Goal: Information Seeking & Learning: Find specific fact

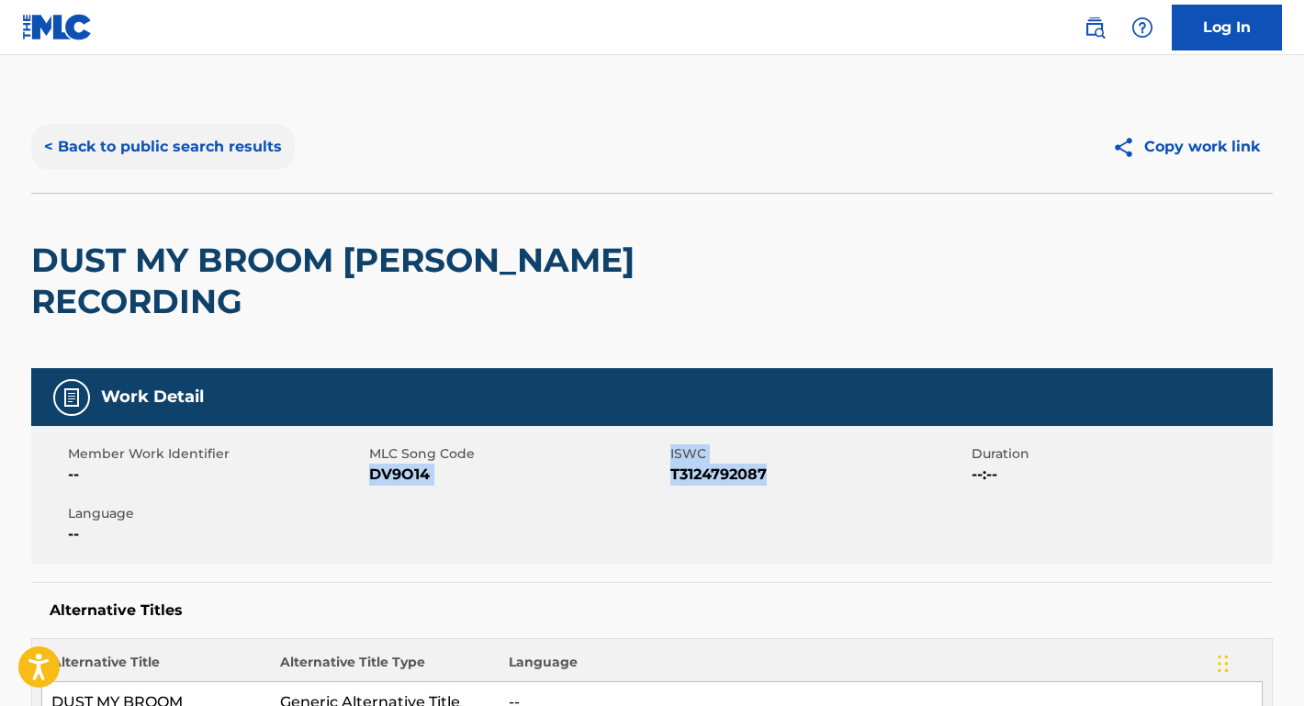
click at [247, 154] on button "< Back to public search results" at bounding box center [163, 147] width 264 height 46
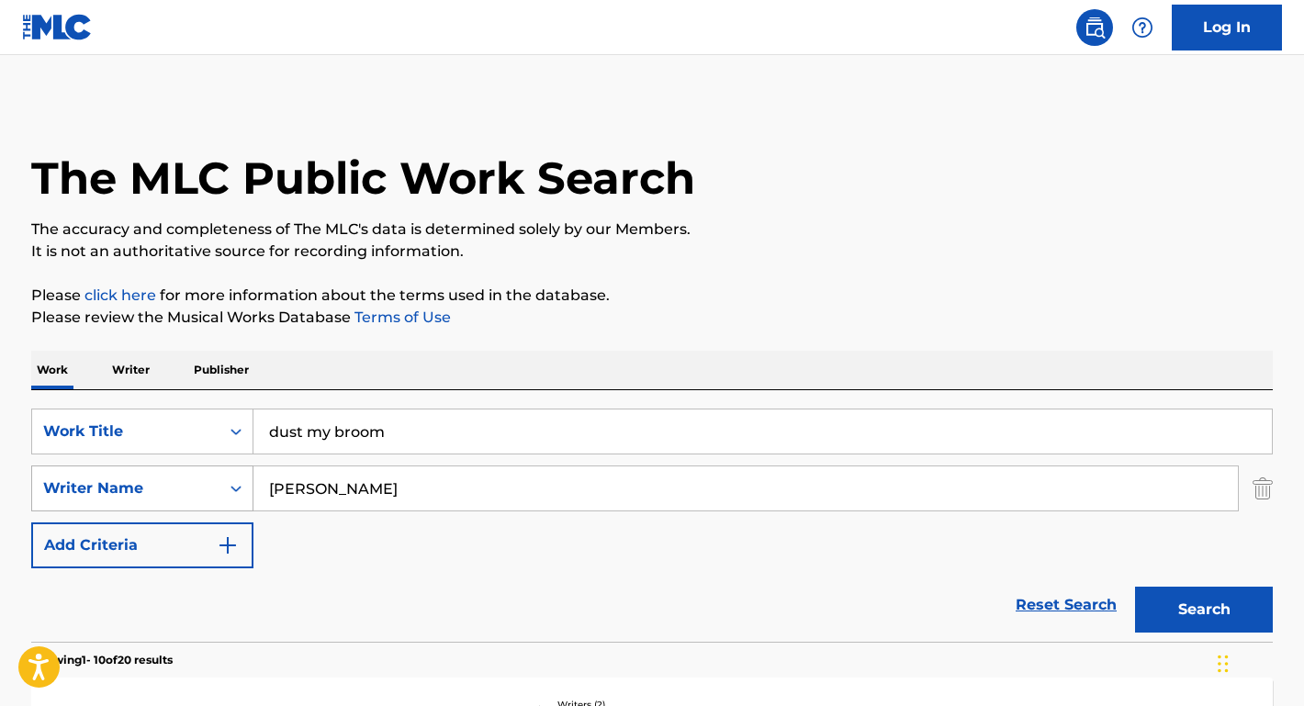
drag, startPoint x: 388, startPoint y: 488, endPoint x: 249, endPoint y: 481, distance: 138.9
click at [249, 482] on div "SearchWithCriteriaadb2f0ab-b3cf-4a77-b090-0f59596b6f4b Writer Name [PERSON_NAME]" at bounding box center [652, 489] width 1242 height 46
paste input "[PERSON_NAME] [PERSON_NAME]"
type input "[PERSON_NAME] [PERSON_NAME]"
paste input "I Wanna Be a Cowboy, Baby!"
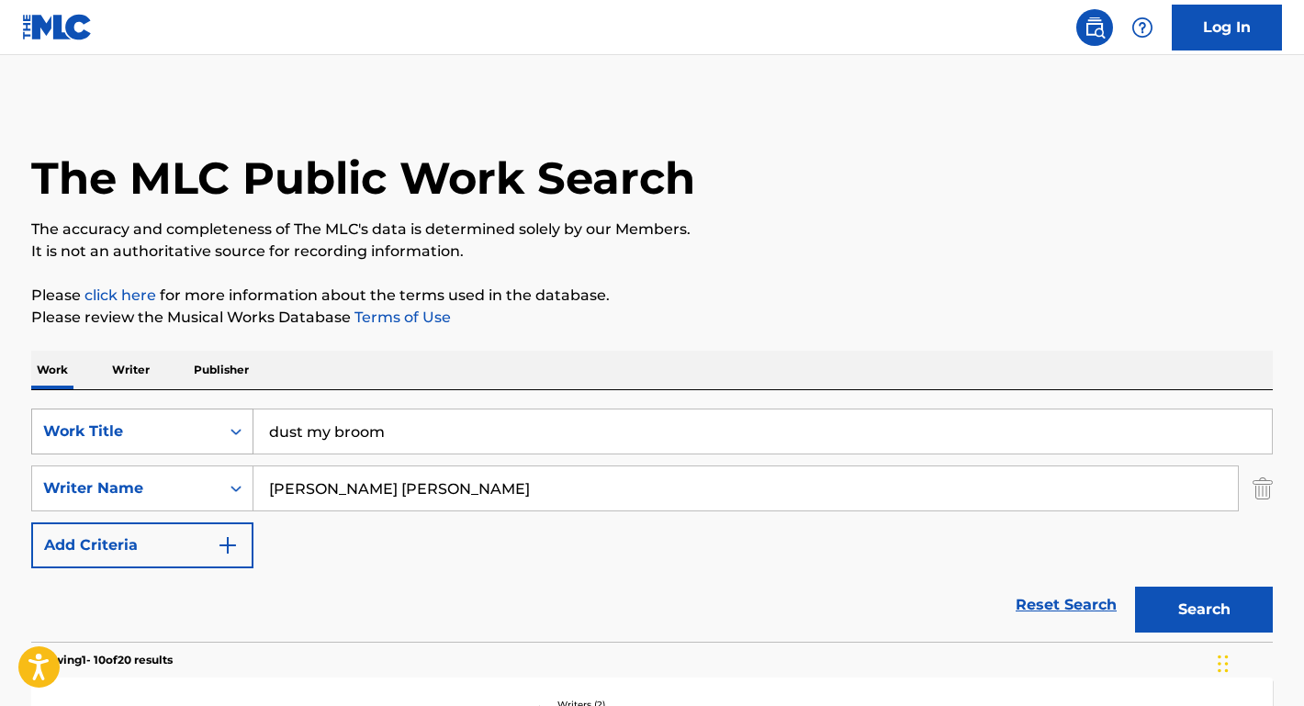
drag, startPoint x: 401, startPoint y: 441, endPoint x: 249, endPoint y: 435, distance: 152.6
click at [249, 435] on div "SearchWithCriteriae9a95a1c-9d54-4818-9c33-3fb41a3d9fcb Work Title dust my broom" at bounding box center [652, 432] width 1242 height 46
type input "I Wanna Be a Cowboy, Baby!"
click at [1204, 610] on button "Search" at bounding box center [1204, 610] width 138 height 46
click at [1198, 604] on button "Search" at bounding box center [1204, 610] width 138 height 46
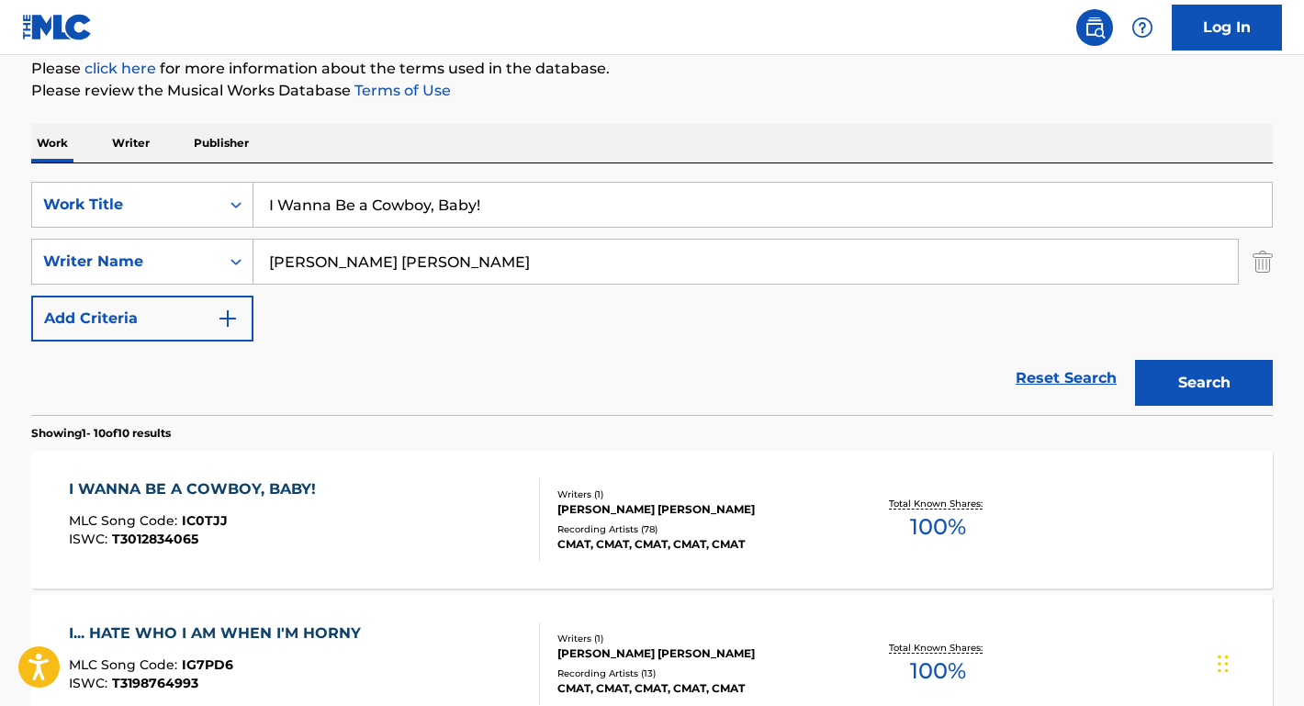
scroll to position [378, 0]
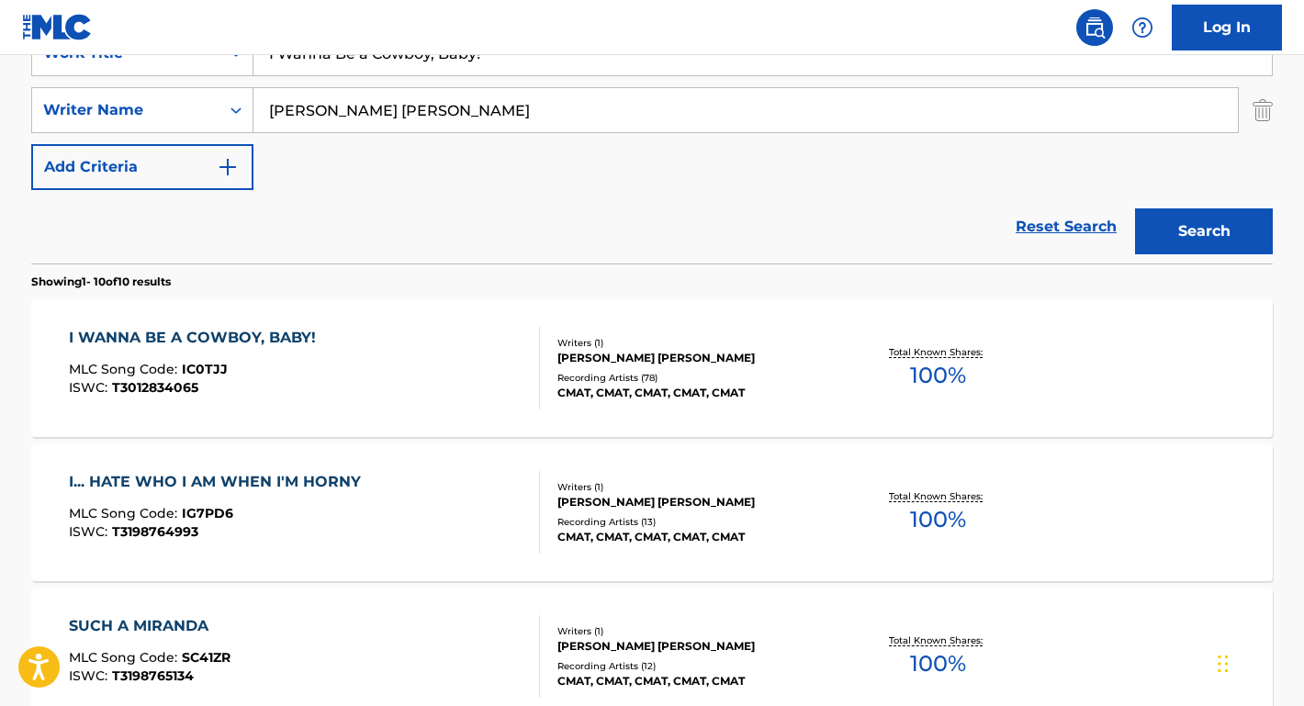
click at [243, 337] on div "I WANNA BE A COWBOY, BABY!" at bounding box center [197, 338] width 256 height 22
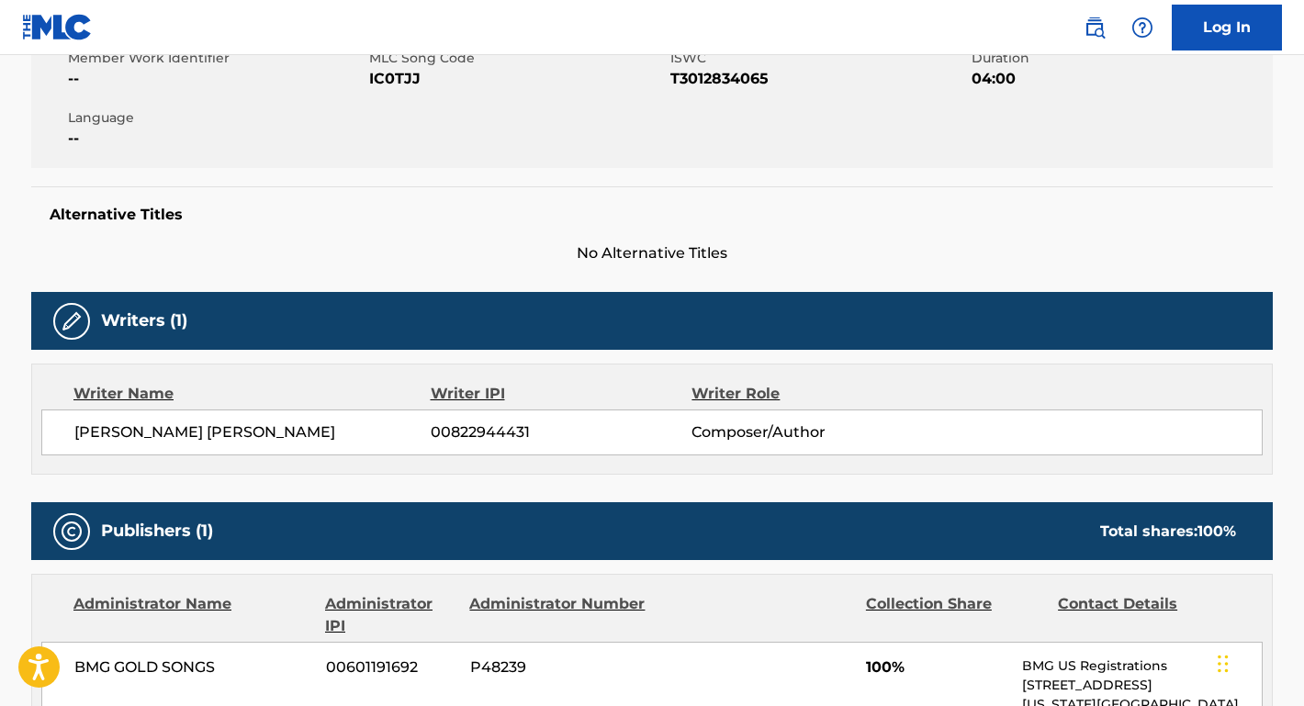
scroll to position [614, 0]
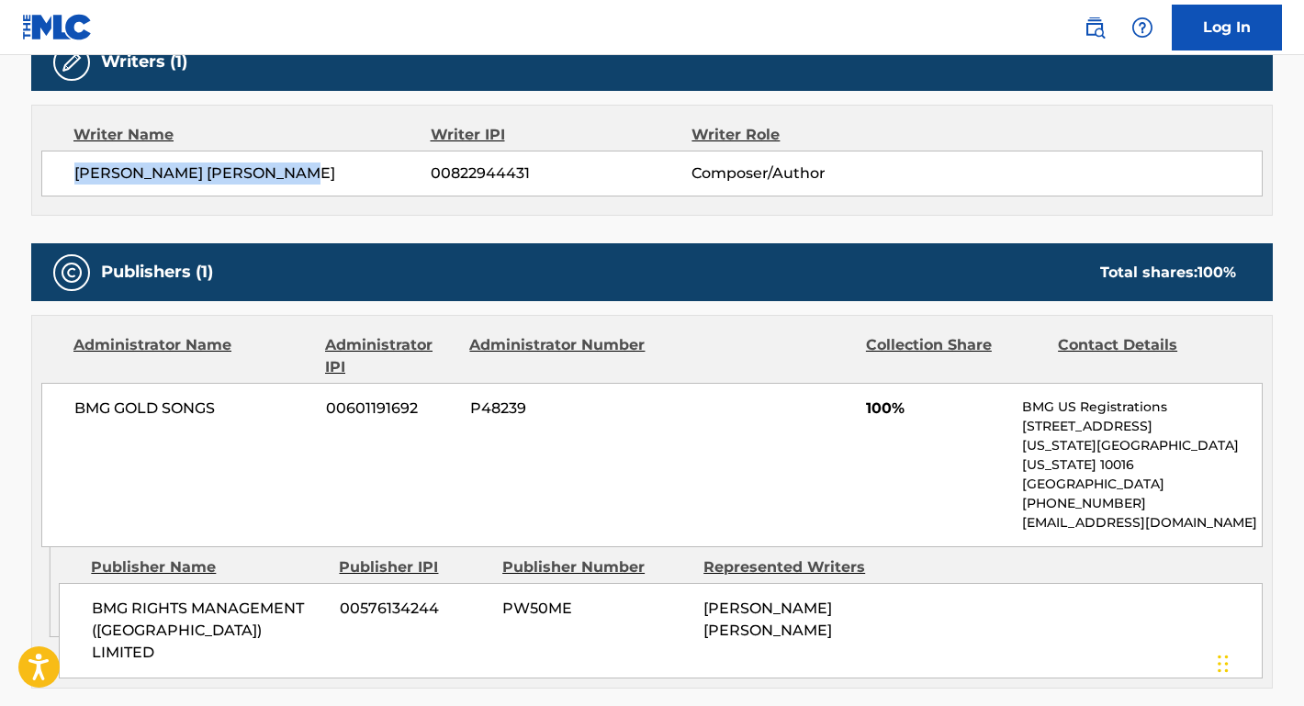
drag, startPoint x: 315, startPoint y: 174, endPoint x: 54, endPoint y: 173, distance: 260.9
click at [54, 173] on div "[PERSON_NAME] [PERSON_NAME] 00822944431 Composer/Author" at bounding box center [652, 174] width 1222 height 46
copy span "[PERSON_NAME] [PERSON_NAME]"
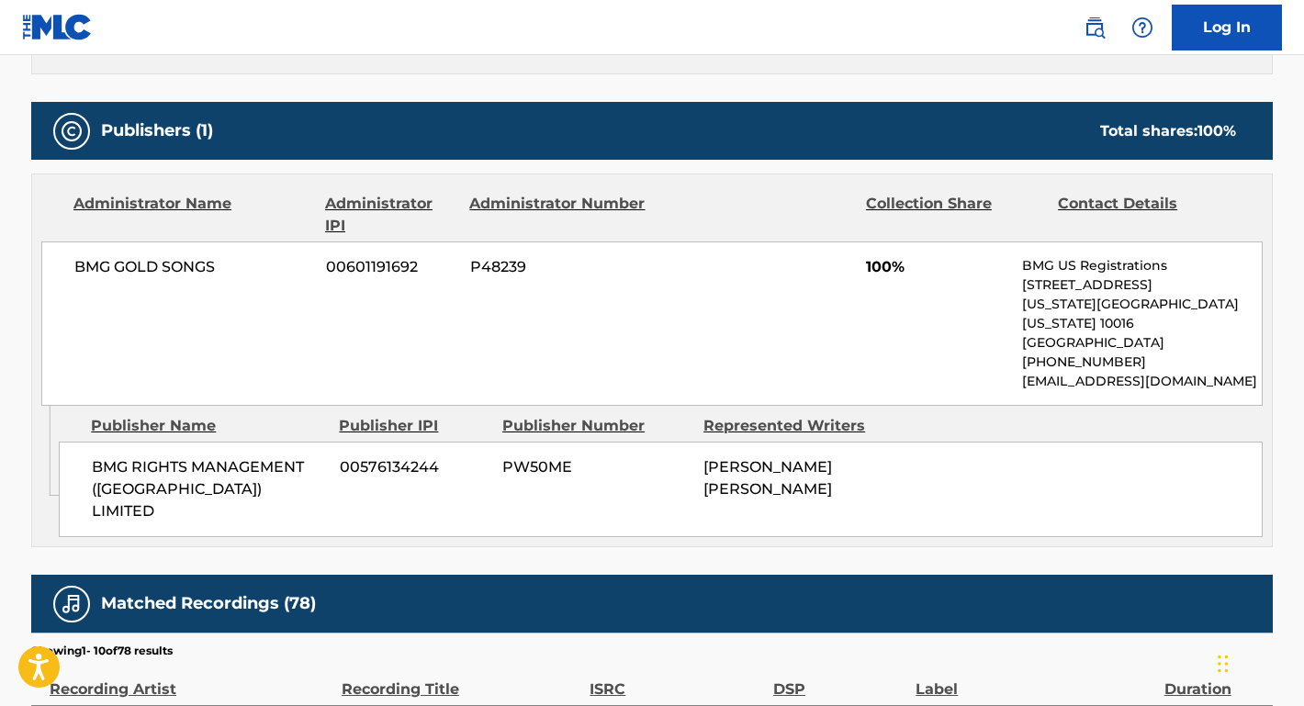
scroll to position [765, 0]
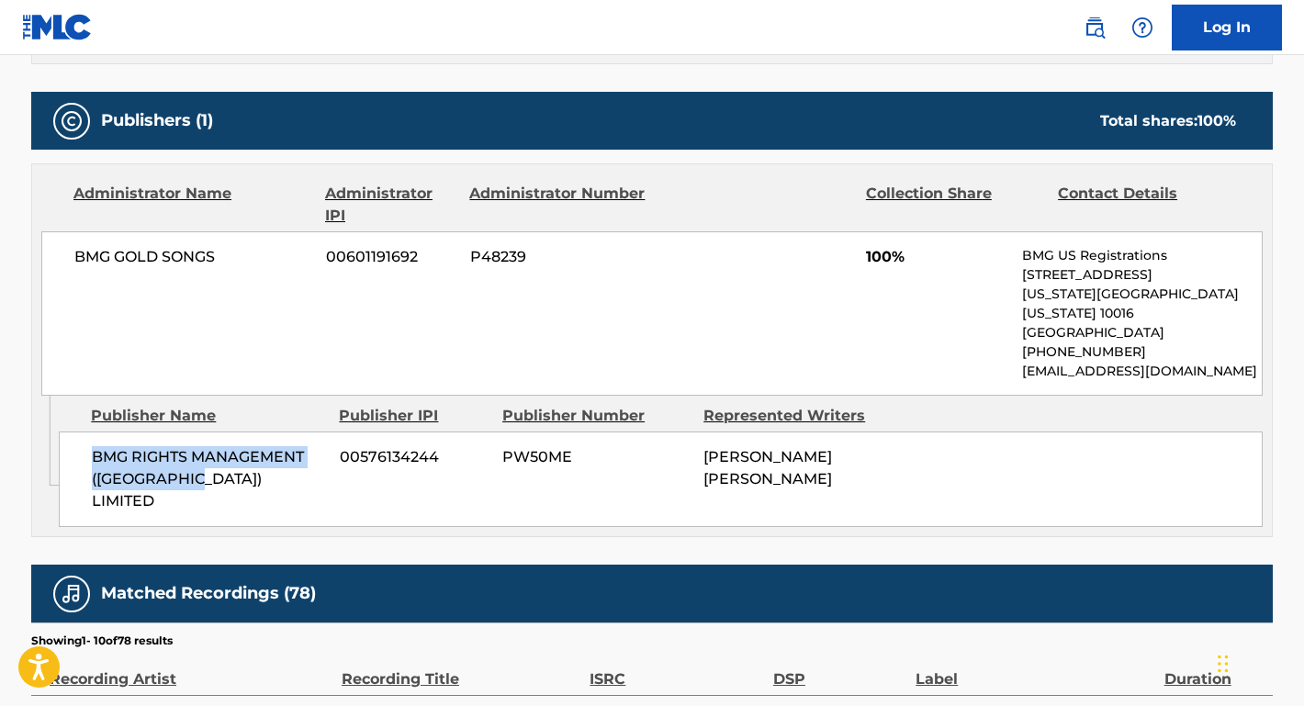
drag, startPoint x: 209, startPoint y: 470, endPoint x: 85, endPoint y: 429, distance: 130.7
click at [85, 432] on div "BMG RIGHTS MANAGEMENT (UK) LIMITED 00576134244 PW50ME [PERSON_NAME] [PERSON_NAM…" at bounding box center [661, 480] width 1204 height 96
copy span "BMG RIGHTS MANAGEMENT ([GEOGRAPHIC_DATA]) LIMITED"
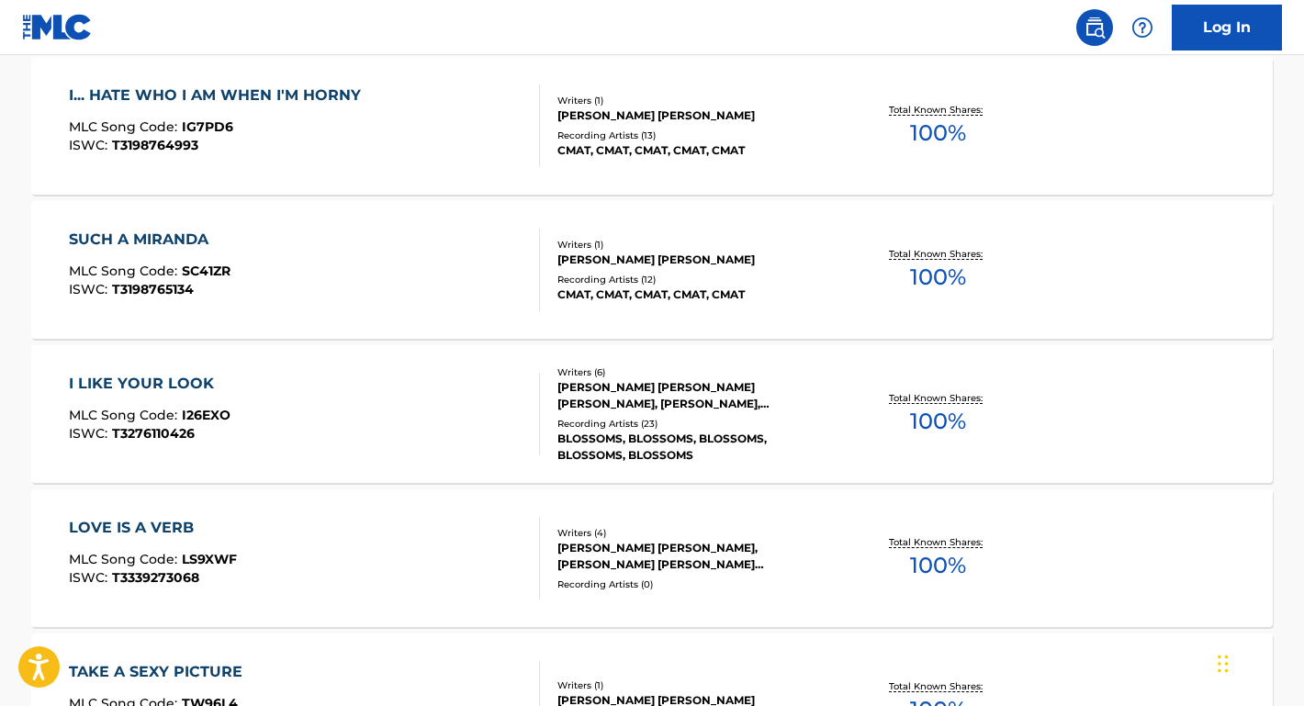
scroll to position [378, 0]
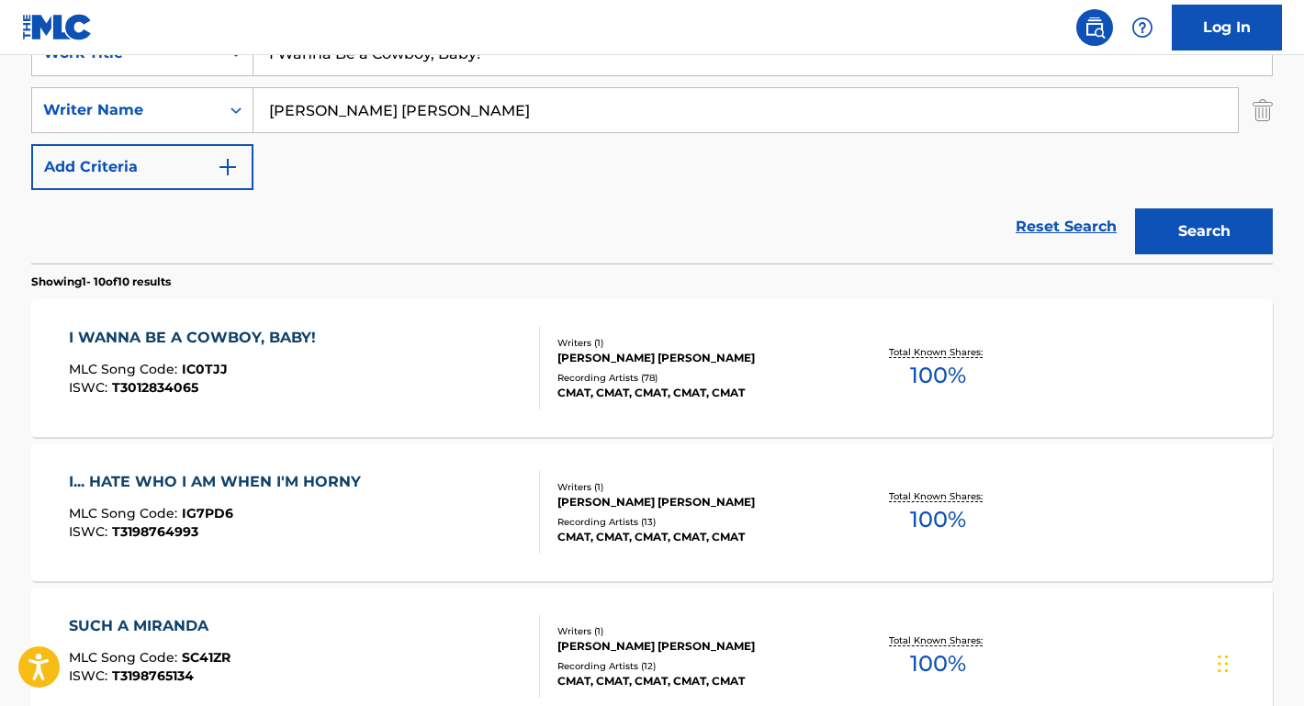
click at [212, 474] on div "I... HATE WHO I AM WHEN I'M HORNY" at bounding box center [219, 482] width 301 height 22
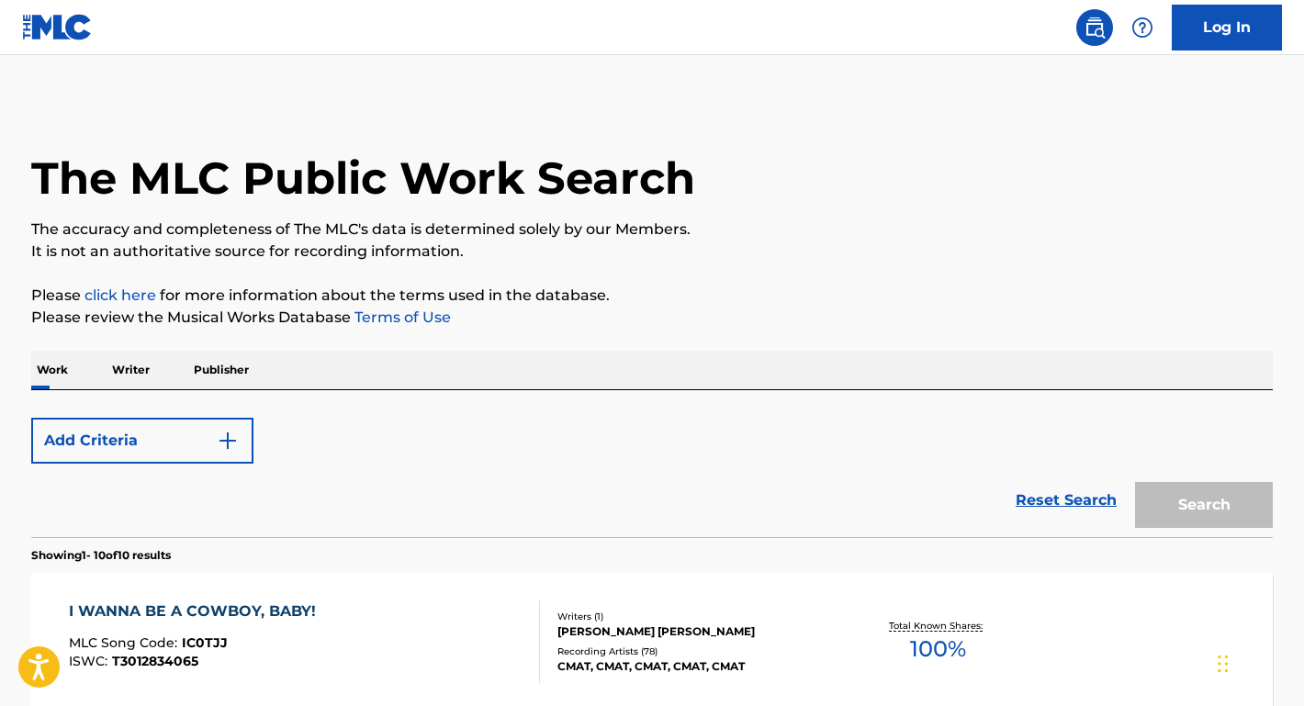
scroll to position [378, 0]
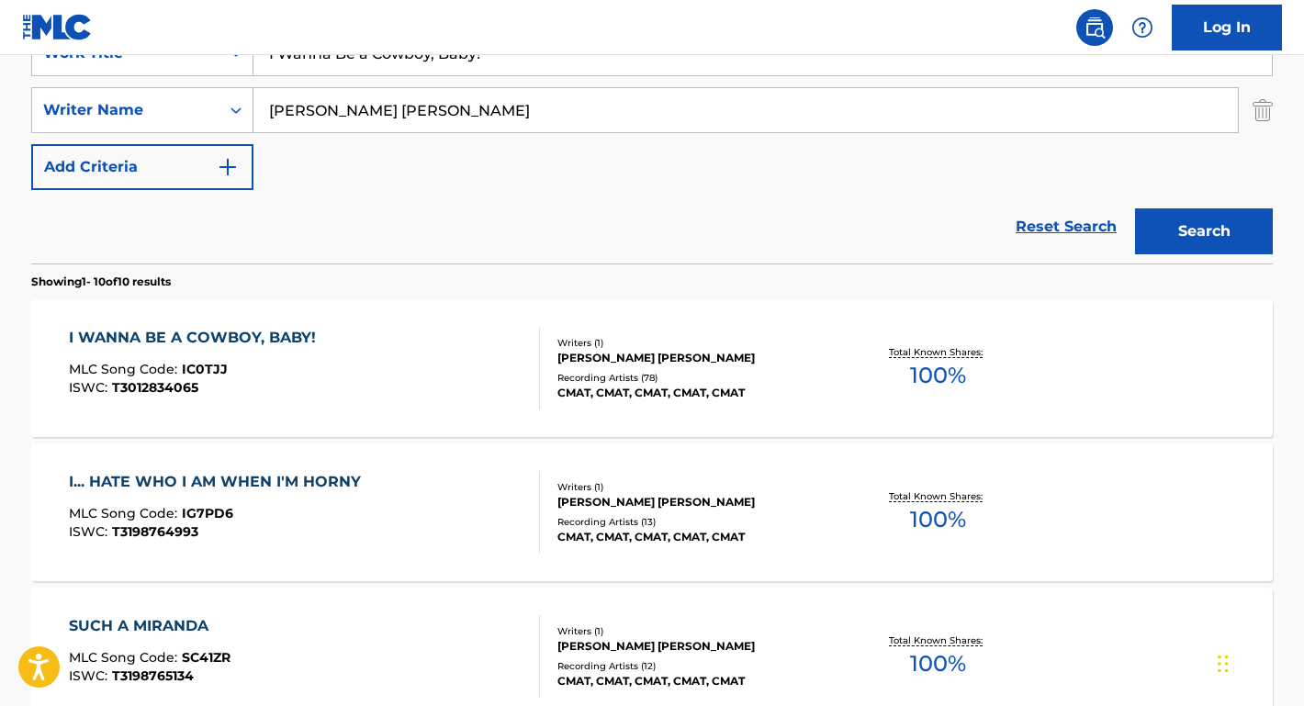
click at [251, 343] on div "I WANNA BE A COWBOY, BABY!" at bounding box center [197, 338] width 256 height 22
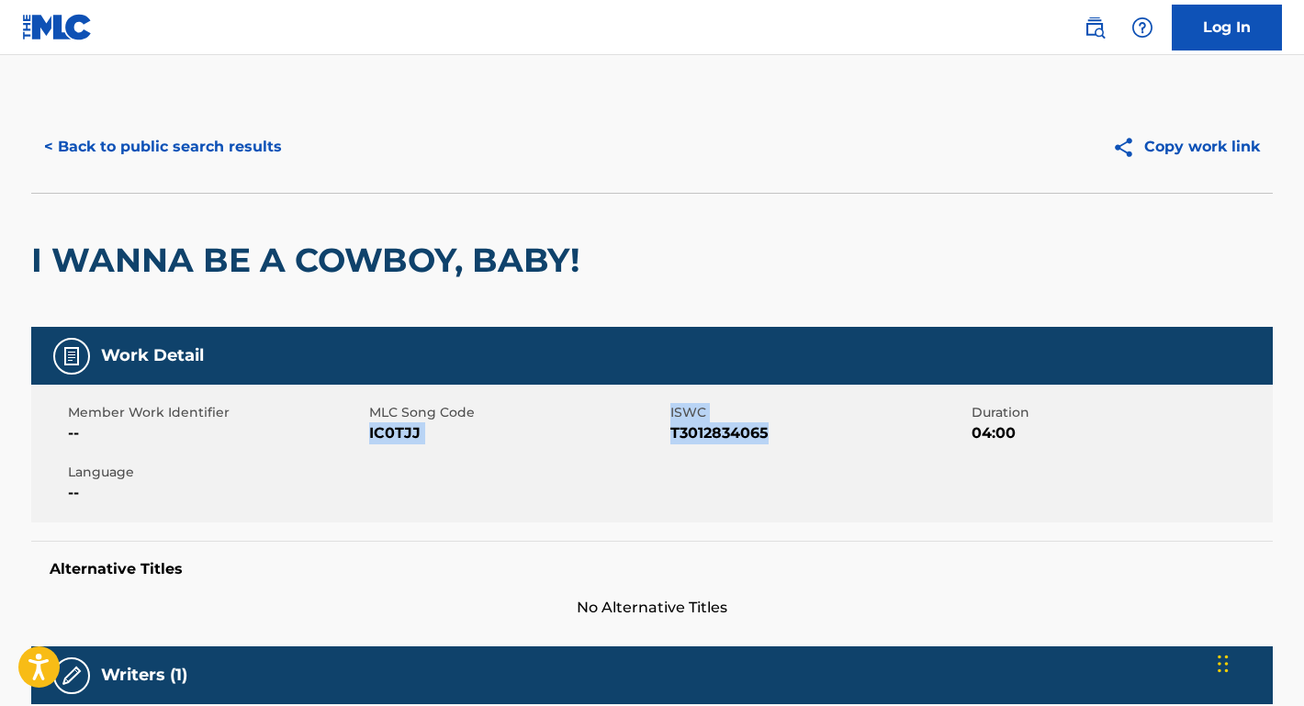
drag, startPoint x: 788, startPoint y: 444, endPoint x: 369, endPoint y: 437, distance: 419.0
click at [369, 437] on div "Member Work Identifier -- MLC Song Code IC0TJJ ISWC T3012834065 Duration 04:00 …" at bounding box center [652, 454] width 1242 height 138
copy div "IC0TJJ ISWC T3012834065"
click at [285, 150] on button "< Back to public search results" at bounding box center [163, 147] width 264 height 46
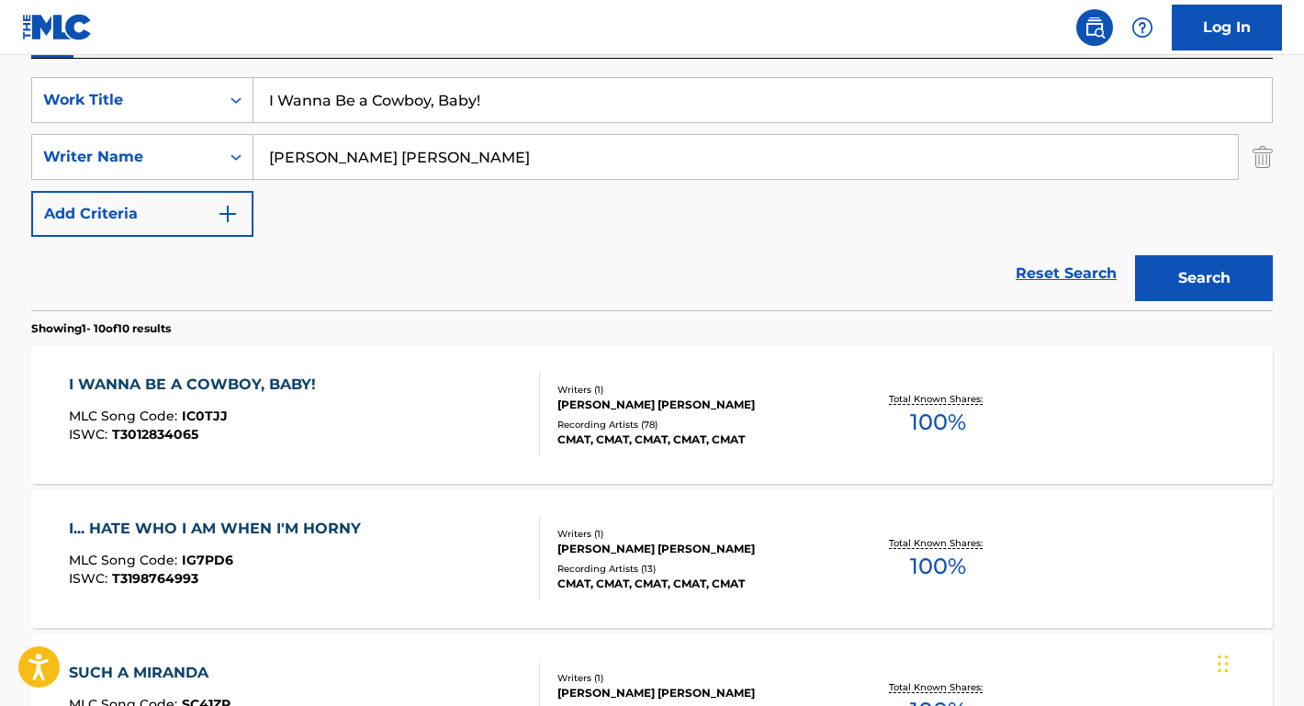
scroll to position [290, 0]
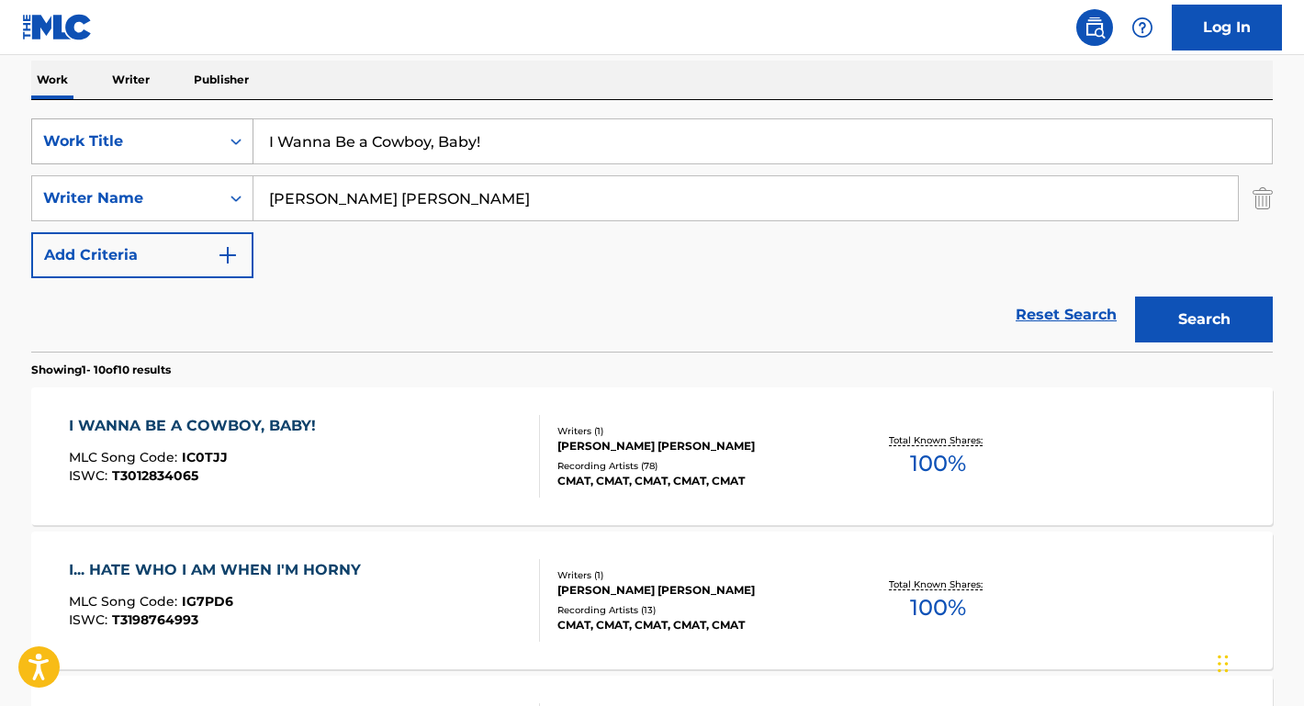
drag, startPoint x: 503, startPoint y: 153, endPoint x: 247, endPoint y: 147, distance: 255.5
click at [247, 147] on div "SearchWithCriteriae9a95a1c-9d54-4818-9c33-3fb41a3d9fcb Work Title I Wanna Be a …" at bounding box center [652, 142] width 1242 height 46
paste input "Old Yellow Bricks"
type input "Old Yellow Bricks"
click at [345, 76] on div "Work Writer Publisher" at bounding box center [652, 80] width 1242 height 39
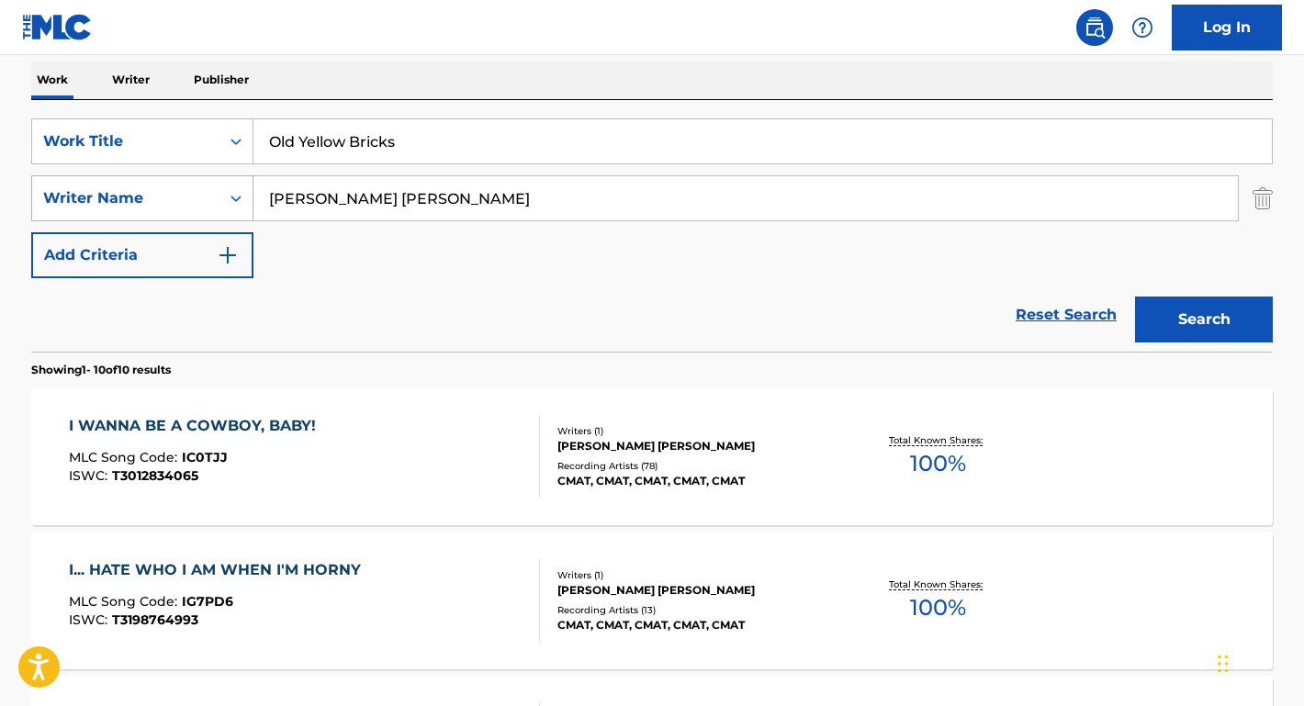
drag, startPoint x: 480, startPoint y: 197, endPoint x: 176, endPoint y: 193, distance: 304.1
click at [176, 193] on div "SearchWithCriteriaadb2f0ab-b3cf-4a77-b090-0f59596b6f4b Writer Name [PERSON_NAME…" at bounding box center [652, 198] width 1242 height 46
type input "r"
type input "[PERSON_NAME]"
click at [1204, 320] on button "Search" at bounding box center [1204, 320] width 138 height 46
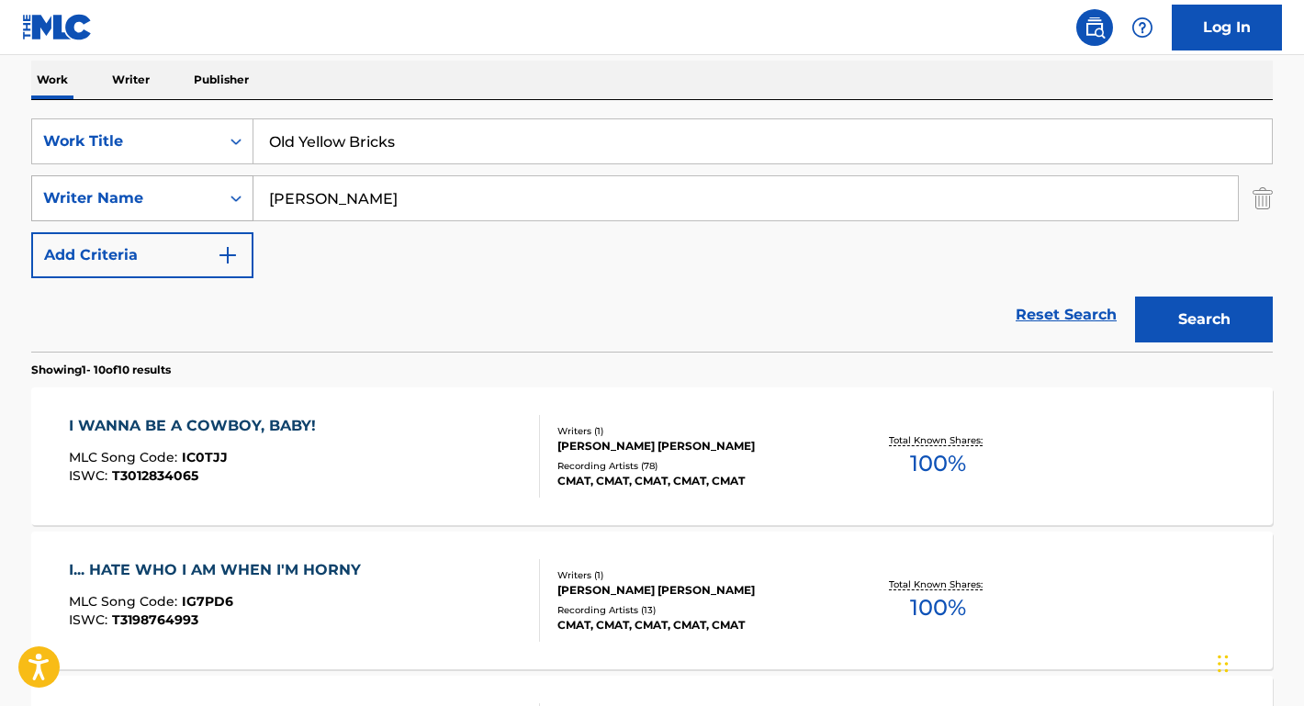
scroll to position [151, 0]
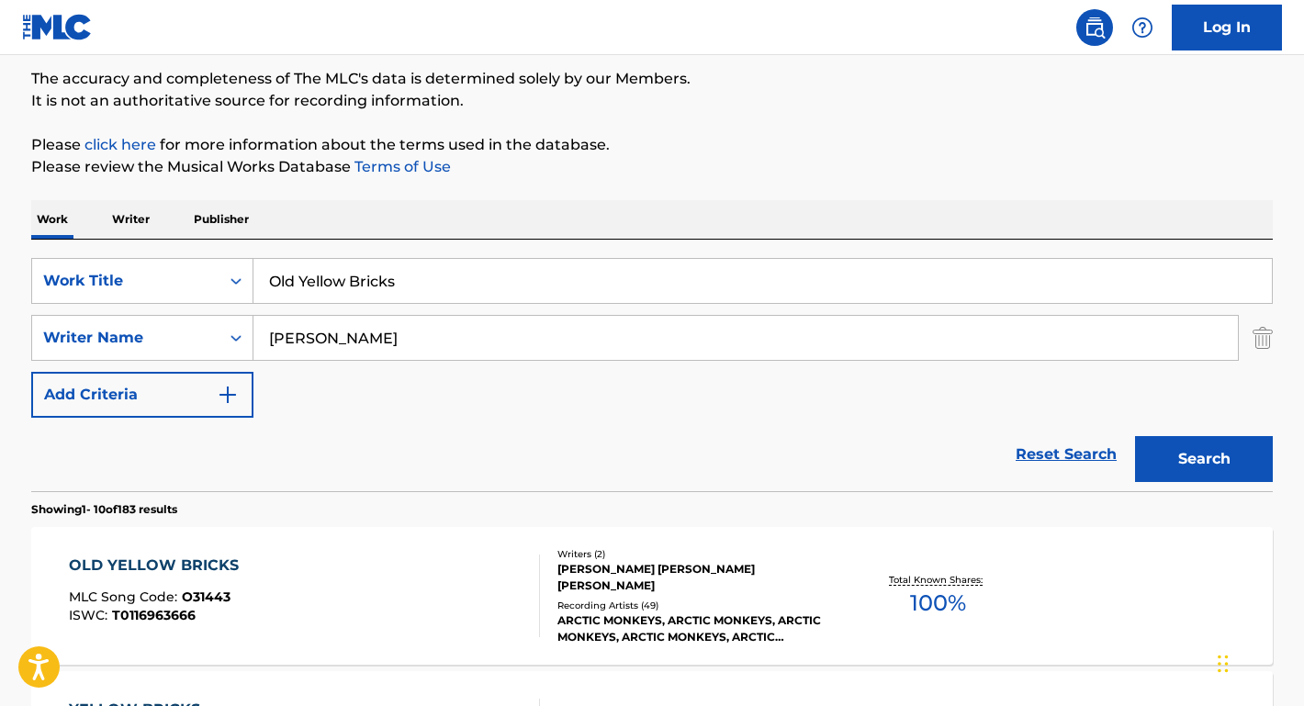
click at [197, 563] on div "OLD YELLOW BRICKS" at bounding box center [158, 566] width 179 height 22
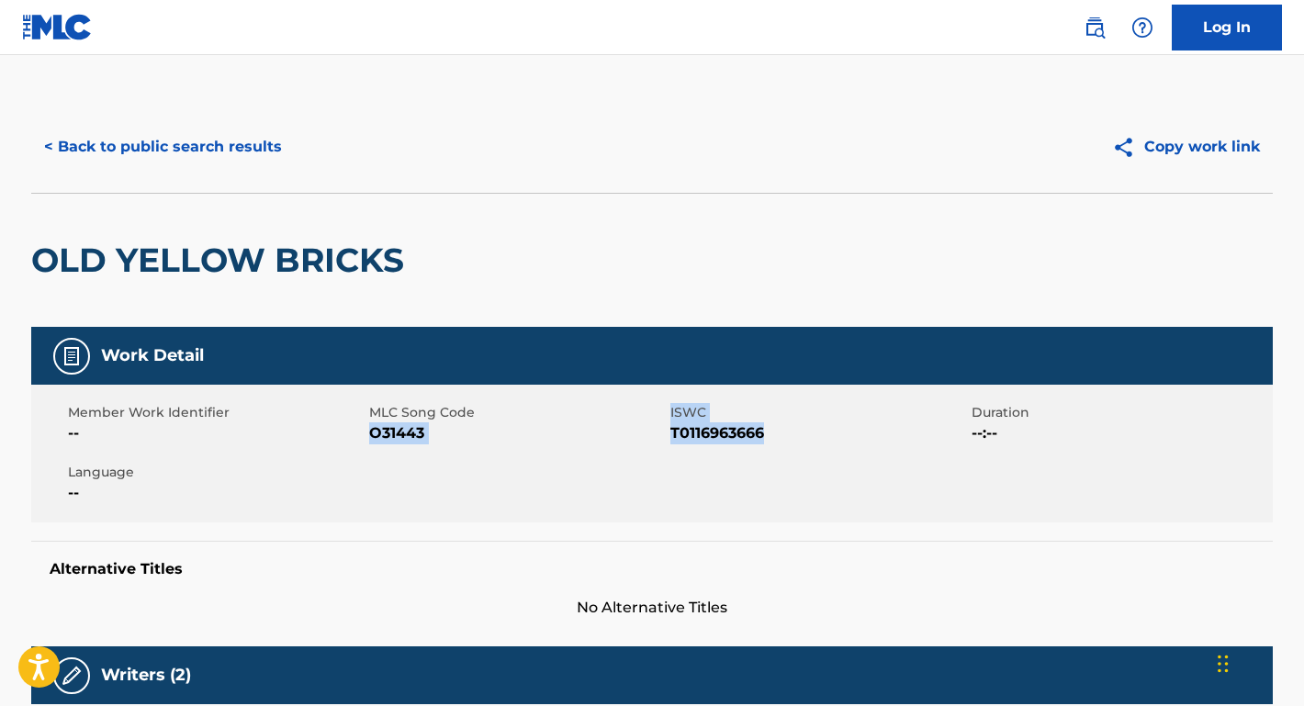
drag, startPoint x: 784, startPoint y: 442, endPoint x: 375, endPoint y: 434, distance: 408.9
click at [374, 434] on div "Member Work Identifier -- MLC Song Code O31443 ISWC T0116963666 Duration --:-- …" at bounding box center [652, 454] width 1242 height 138
copy div "O31443 ISWC T0116963666"
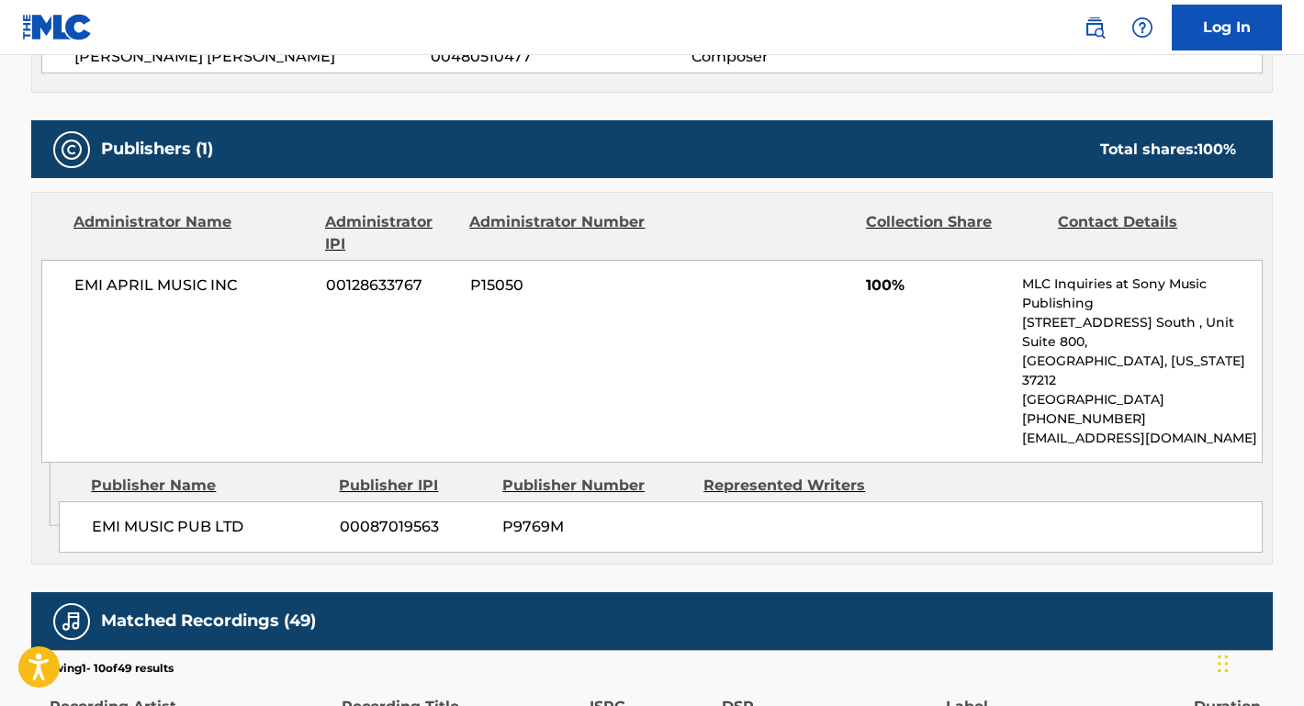
scroll to position [764, 0]
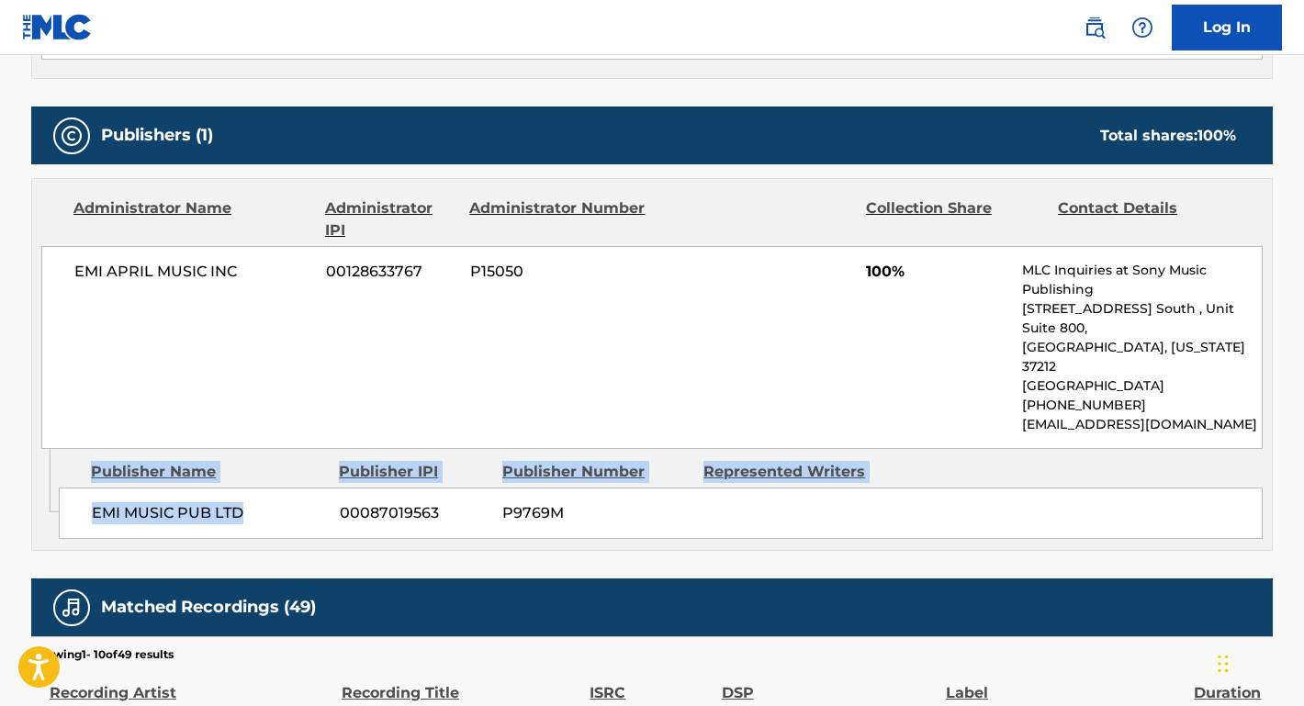
drag, startPoint x: 250, startPoint y: 474, endPoint x: 48, endPoint y: 466, distance: 202.3
click at [47, 466] on div "Admin Original Publisher Connecting Line Publisher Name Publisher IPI Publisher…" at bounding box center [652, 499] width 1240 height 101
click at [48, 466] on icon "Admin Original Publisher Connecting Line" at bounding box center [45, 481] width 27 height 64
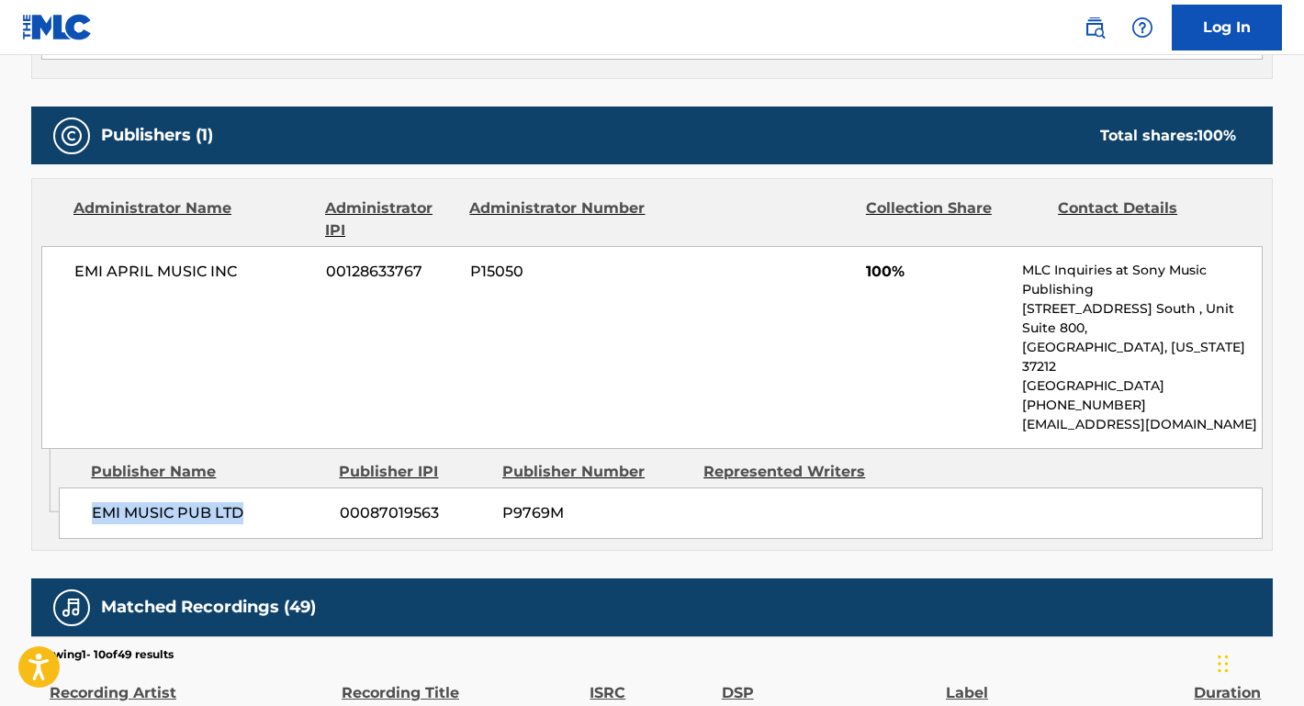
drag, startPoint x: 247, startPoint y: 473, endPoint x: 80, endPoint y: 472, distance: 167.2
click at [80, 488] on div "EMI MUSIC PUB LTD 00087019563 P9769M" at bounding box center [661, 513] width 1204 height 51
copy span "EMI MUSIC PUB LTD"
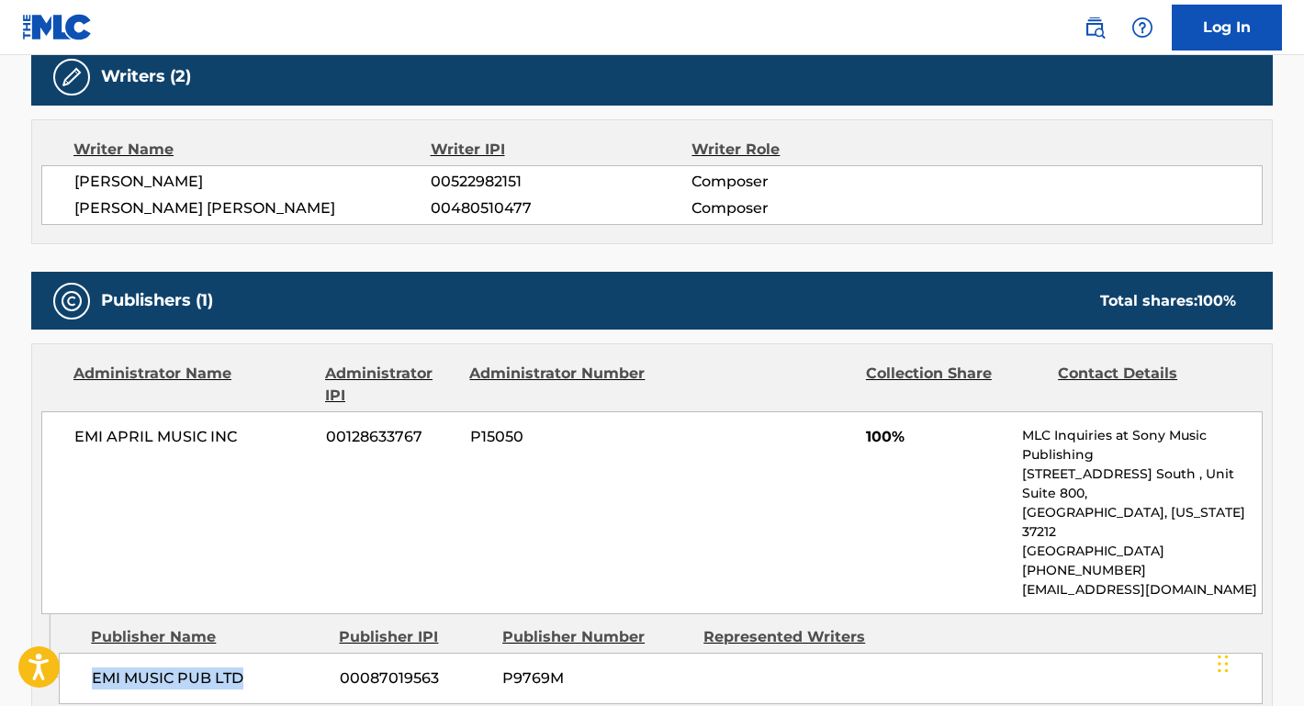
scroll to position [518, 0]
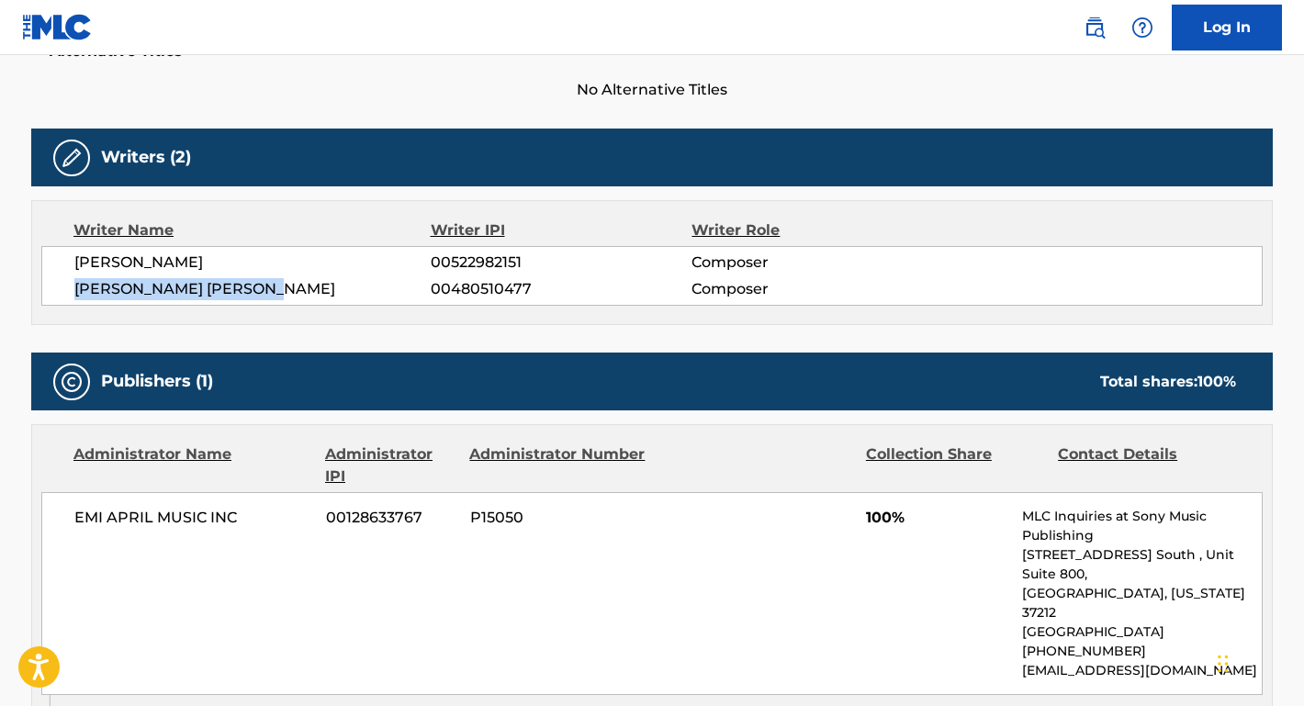
drag, startPoint x: 294, startPoint y: 288, endPoint x: 63, endPoint y: 290, distance: 230.6
click at [63, 290] on div "[PERSON_NAME] 00522982151 Composer [PERSON_NAME] [PERSON_NAME] 00480510477 Comp…" at bounding box center [652, 276] width 1222 height 60
copy span "[PERSON_NAME] [PERSON_NAME]"
drag, startPoint x: 331, startPoint y: 253, endPoint x: 56, endPoint y: 266, distance: 275.0
click at [56, 267] on div "[PERSON_NAME] 00522982151 Composer [PERSON_NAME] [PERSON_NAME] 00480510477 Comp…" at bounding box center [652, 276] width 1222 height 60
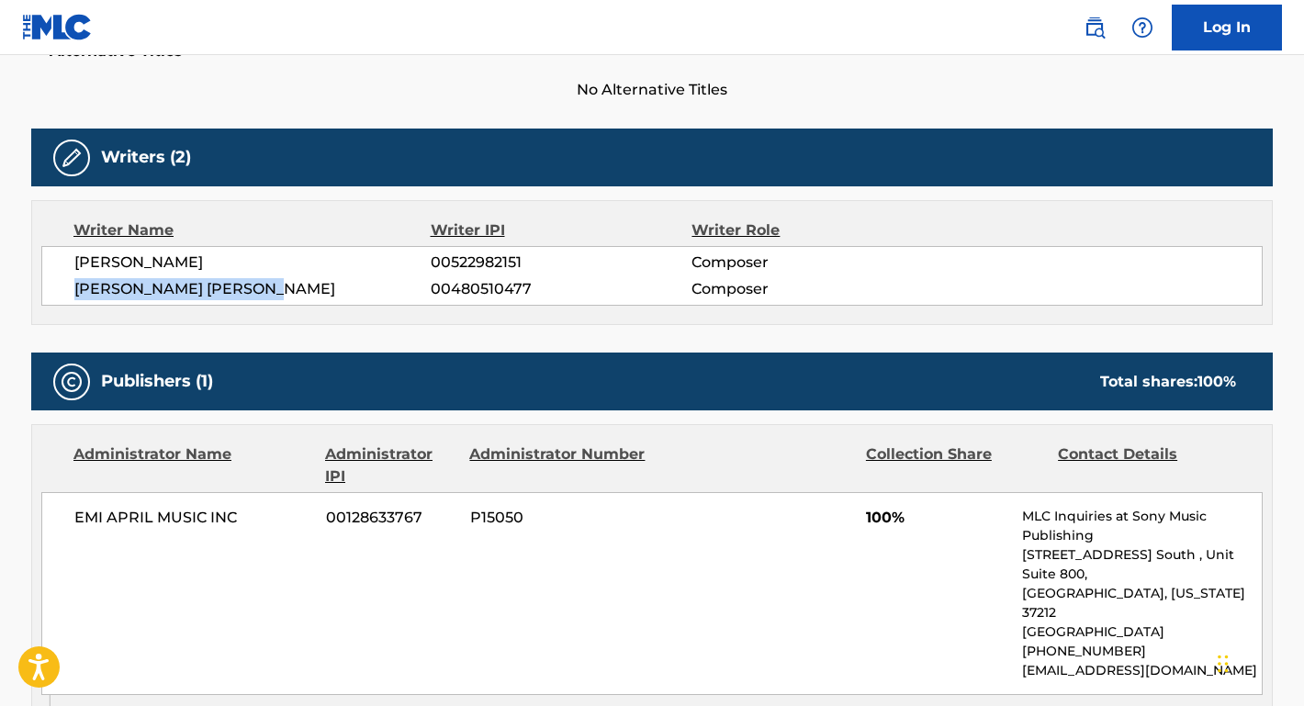
copy span "[PERSON_NAME]"
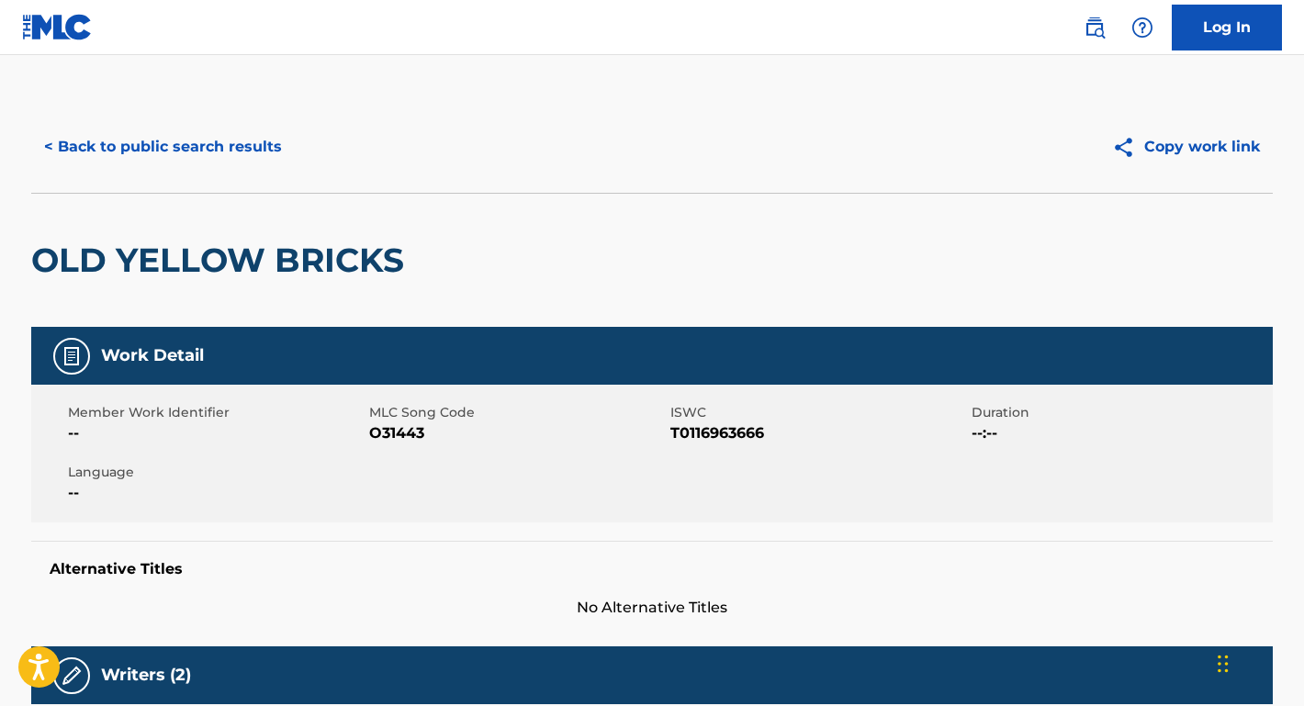
scroll to position [0, 0]
click at [205, 160] on button "< Back to public search results" at bounding box center [163, 147] width 264 height 46
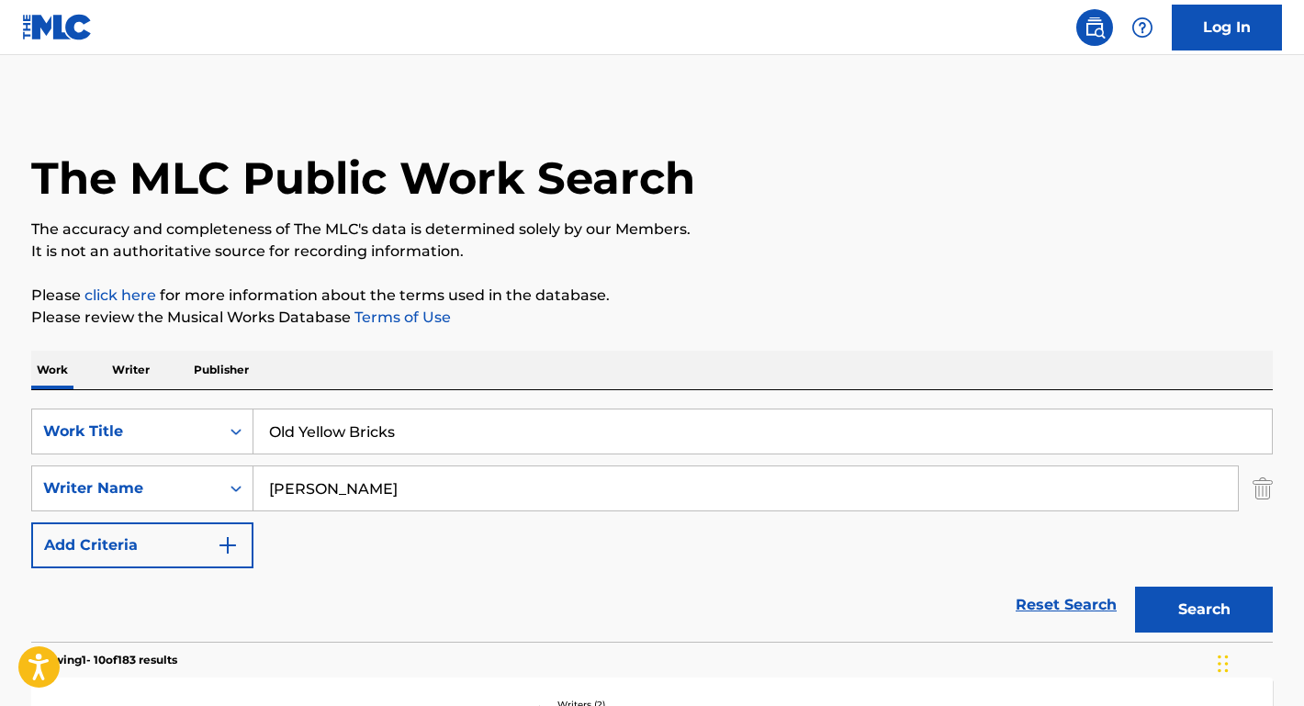
scroll to position [151, 0]
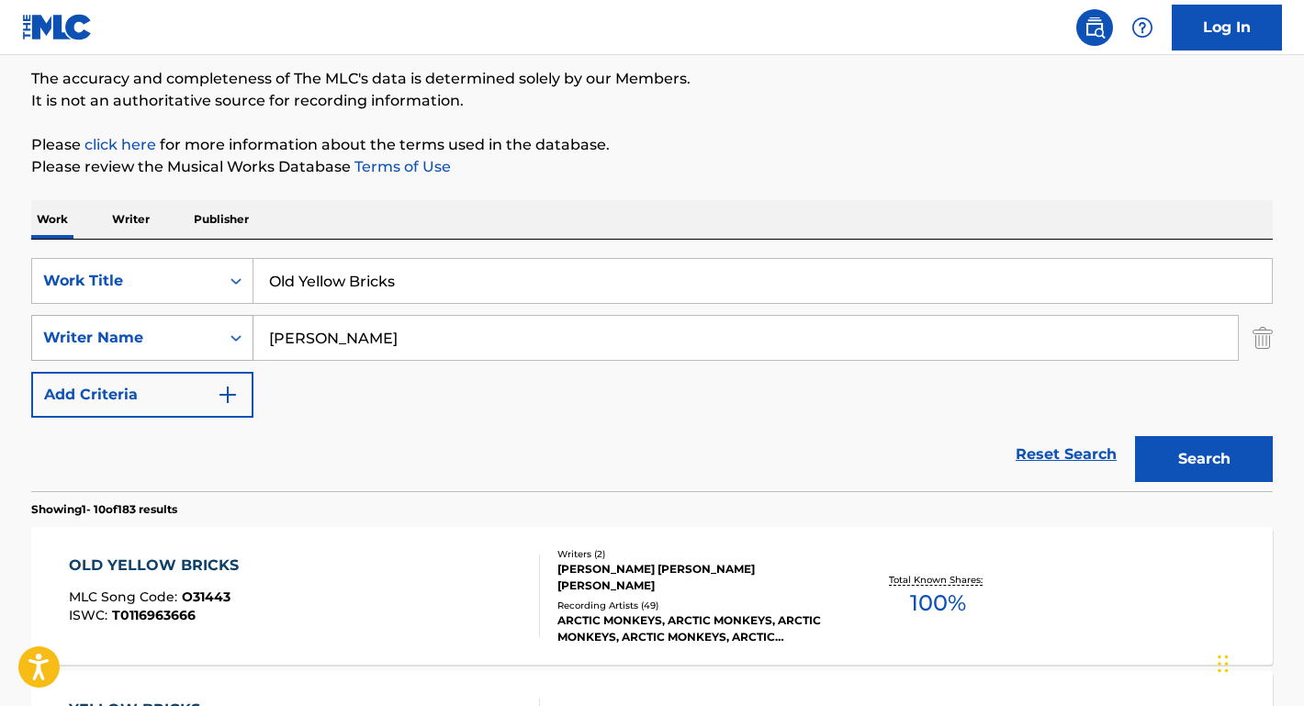
drag, startPoint x: 325, startPoint y: 342, endPoint x: 217, endPoint y: 341, distance: 108.4
click at [217, 341] on div "SearchWithCriteriaadb2f0ab-b3cf-4a77-b090-0f59596b6f4b Writer Name [PERSON_NAME]" at bounding box center [652, 338] width 1242 height 46
paste input "[PERSON_NAME]"
type input "[PERSON_NAME]"
click at [456, 268] on input "Old Yellow Bricks" at bounding box center [763, 281] width 1019 height 44
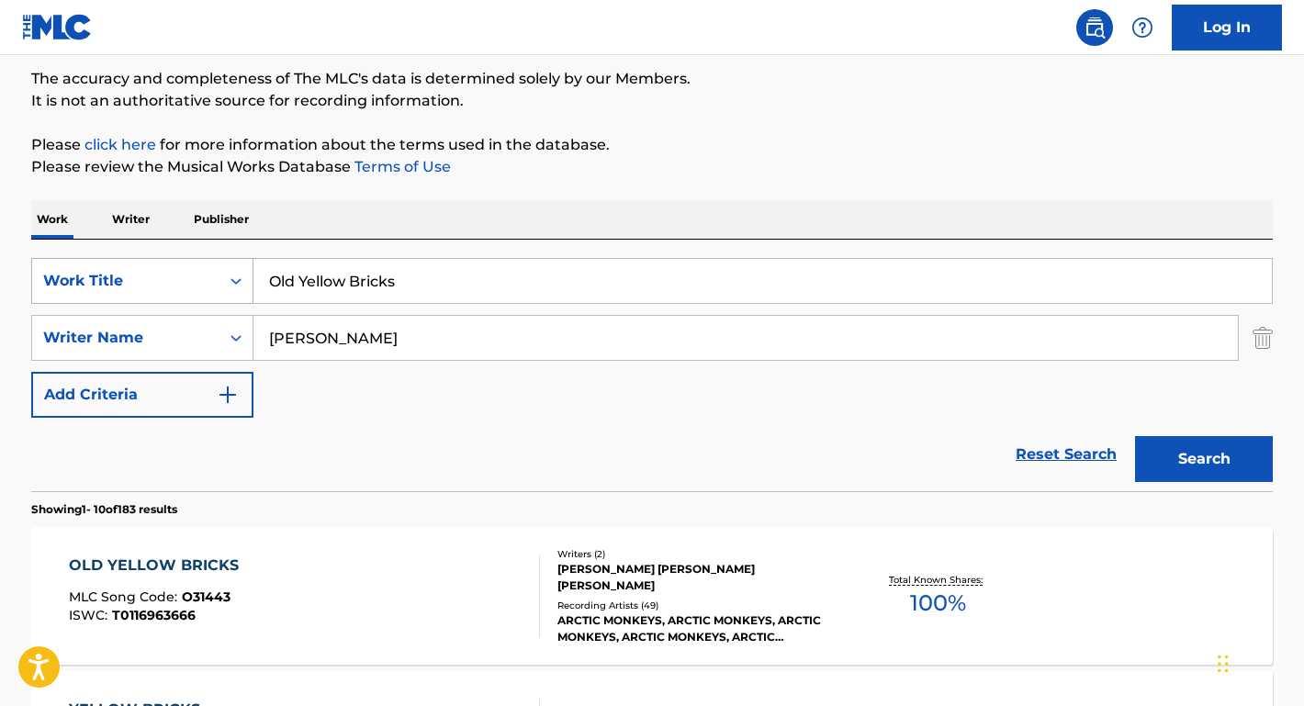
drag, startPoint x: 455, startPoint y: 277, endPoint x: 237, endPoint y: 271, distance: 217.8
click at [237, 271] on div "SearchWithCriteriae9a95a1c-9d54-4818-9c33-3fb41a3d9fcb Work Title Old Yellow Br…" at bounding box center [652, 281] width 1242 height 46
type input "KISS KISS GOODBYE"
click at [1204, 459] on button "Search" at bounding box center [1204, 459] width 138 height 46
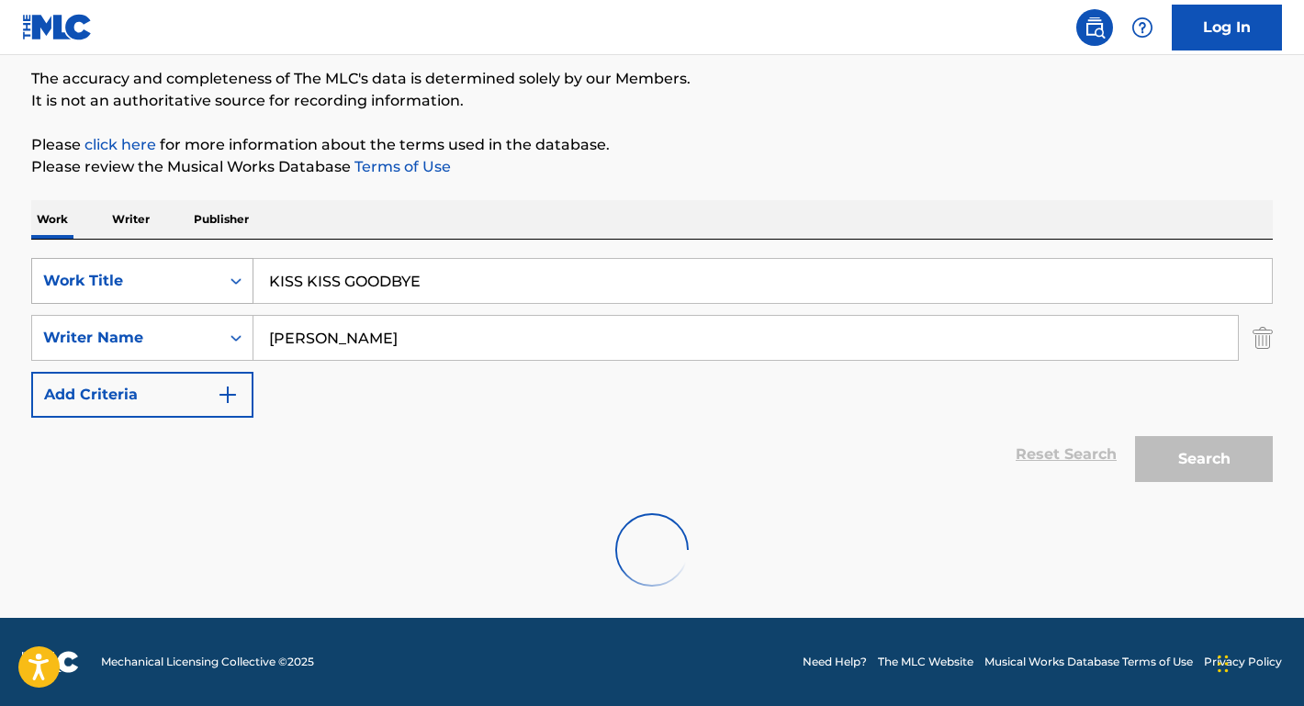
scroll to position [91, 0]
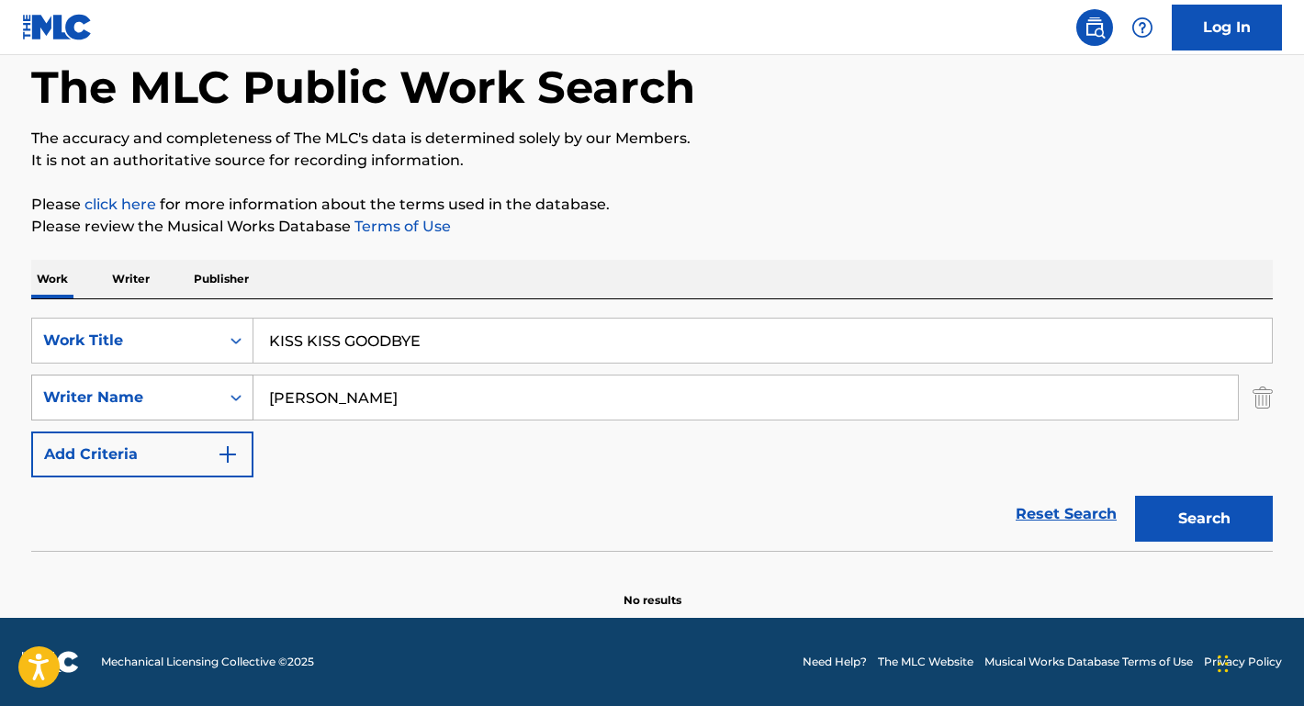
drag, startPoint x: 331, startPoint y: 399, endPoint x: 133, endPoint y: 392, distance: 197.6
click at [133, 392] on div "SearchWithCriteriaadb2f0ab-b3cf-4a77-b090-0f59596b6f4b Writer Name [PERSON_NAME]" at bounding box center [652, 398] width 1242 height 46
click at [1204, 519] on button "Search" at bounding box center [1204, 519] width 138 height 46
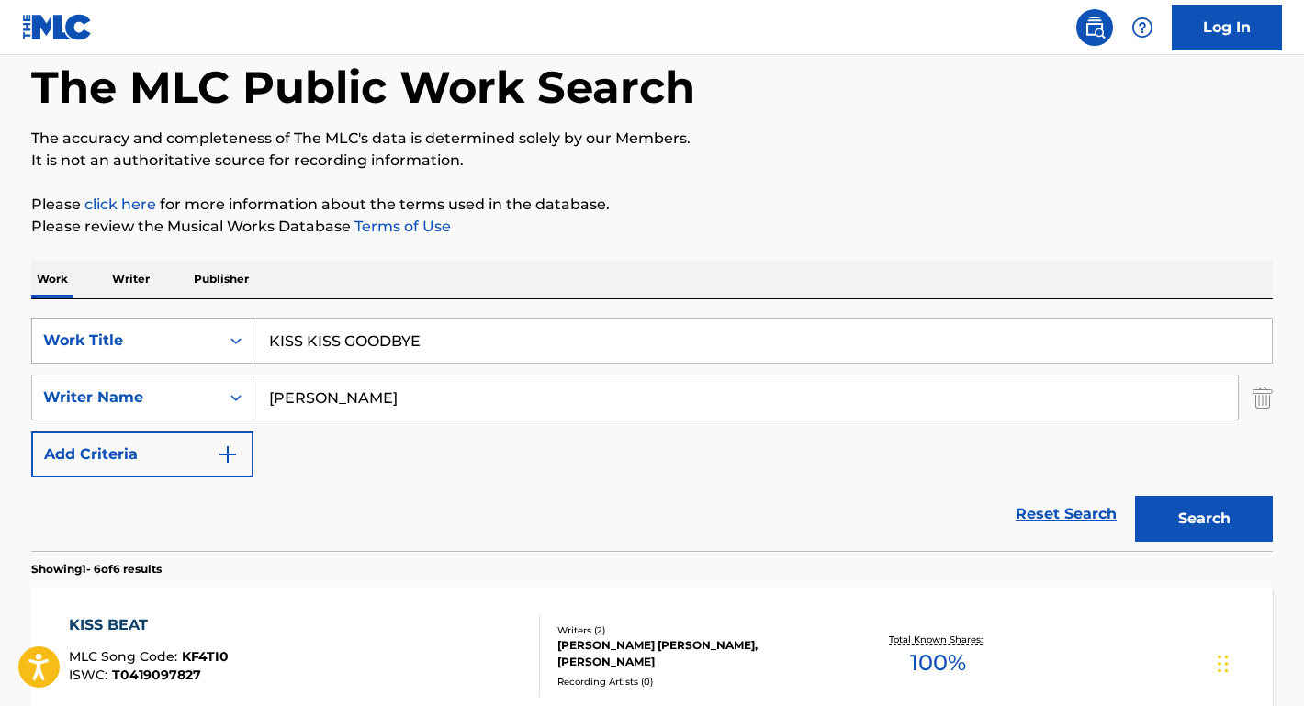
drag, startPoint x: 435, startPoint y: 342, endPoint x: 104, endPoint y: 335, distance: 331.7
click at [104, 335] on div "SearchWithCriteriae9a95a1c-9d54-4818-9c33-3fb41a3d9fcb Work Title KISS KISS GOO…" at bounding box center [652, 341] width 1242 height 46
drag, startPoint x: 374, startPoint y: 394, endPoint x: 240, endPoint y: 389, distance: 134.2
click at [240, 389] on div "SearchWithCriteriaadb2f0ab-b3cf-4a77-b090-0f59596b6f4b Writer Name [PERSON_NAME]" at bounding box center [652, 398] width 1242 height 46
paste input "[PERSON_NAME]"
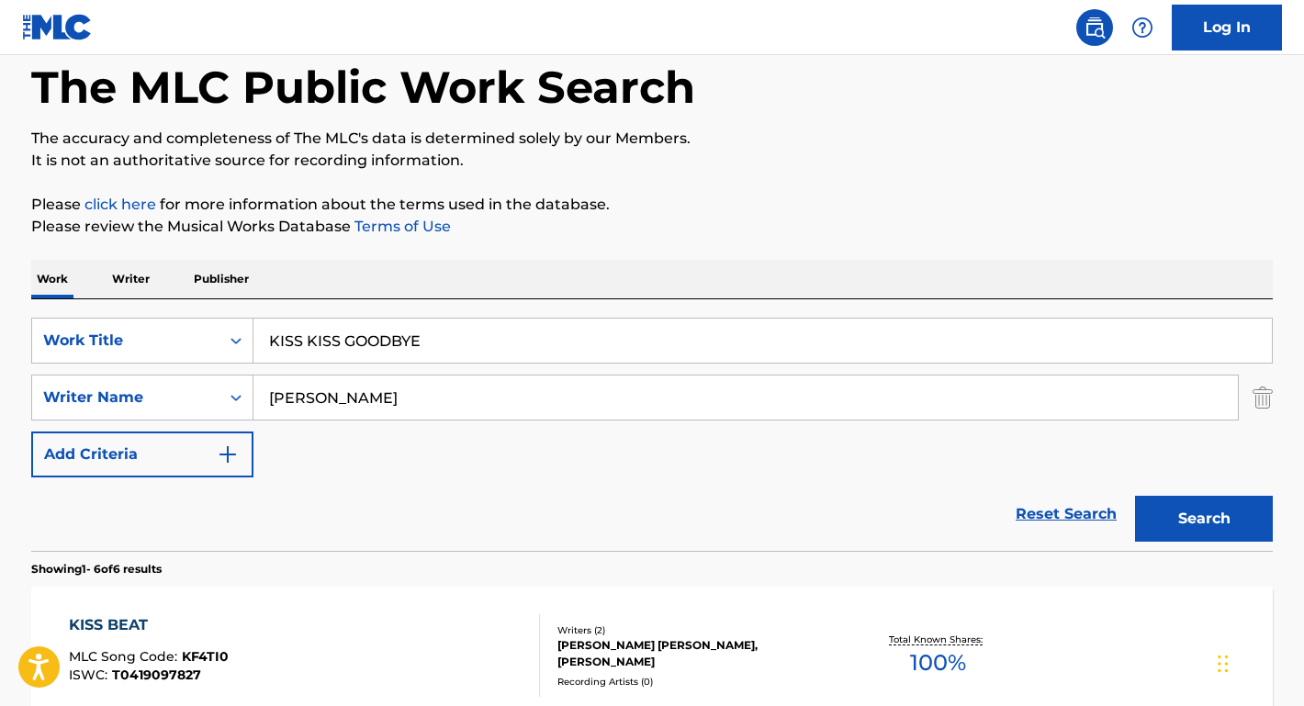
type input "[PERSON_NAME]"
drag, startPoint x: 457, startPoint y: 349, endPoint x: 160, endPoint y: 345, distance: 296.7
click at [160, 345] on div "SearchWithCriteriae9a95a1c-9d54-4818-9c33-3fb41a3d9fcb Work Title KISS KISS GOO…" at bounding box center [652, 341] width 1242 height 46
type input "title"
click at [1204, 519] on button "Search" at bounding box center [1204, 519] width 138 height 46
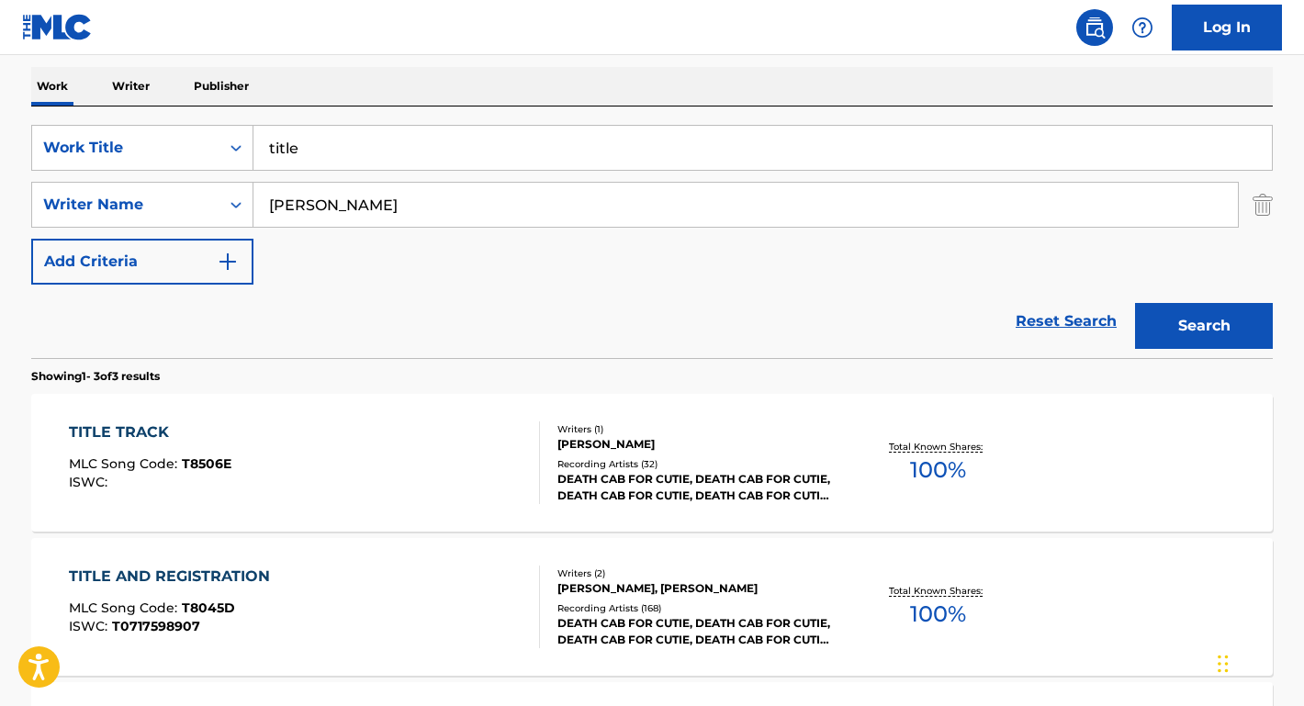
scroll to position [290, 0]
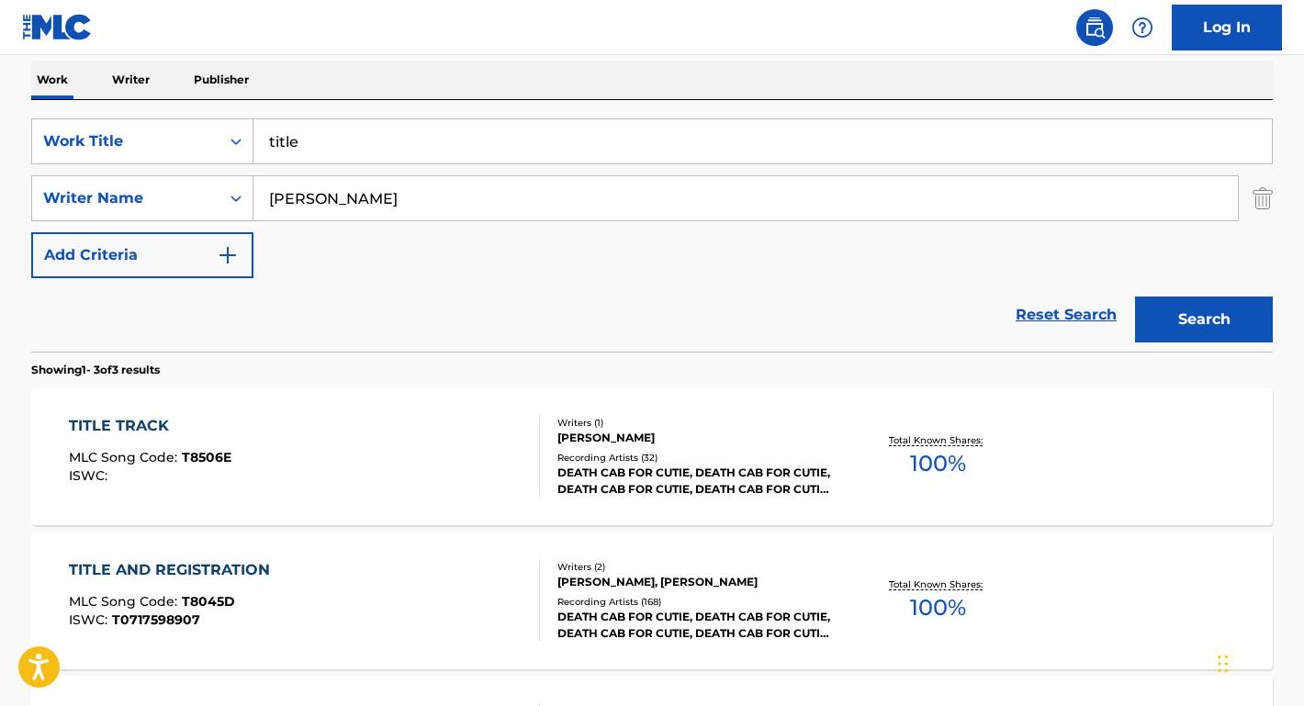
click at [189, 569] on div "TITLE AND REGISTRATION" at bounding box center [174, 570] width 210 height 22
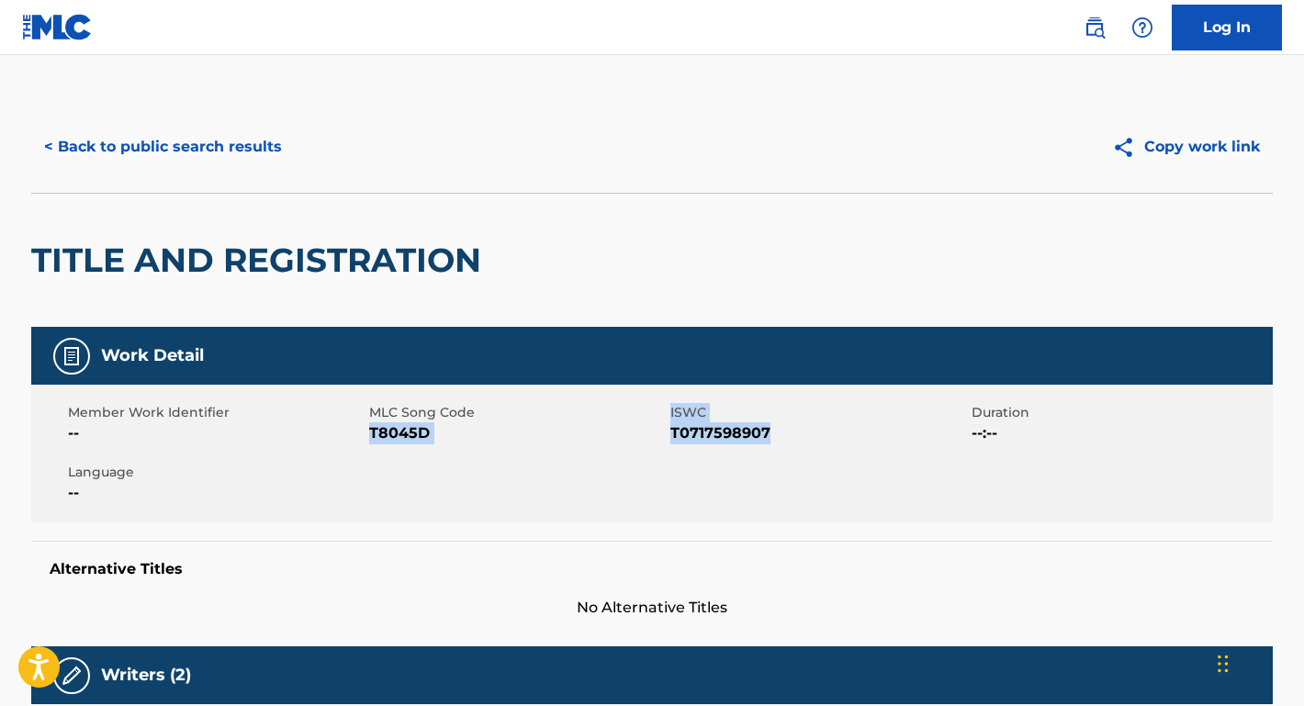
drag, startPoint x: 774, startPoint y: 436, endPoint x: 371, endPoint y: 435, distance: 403.3
click at [371, 434] on div "Member Work Identifier -- MLC Song Code T8045D ISWC T0717598907 Duration --:-- …" at bounding box center [652, 454] width 1242 height 138
copy div "T8045D ISWC T0717598907"
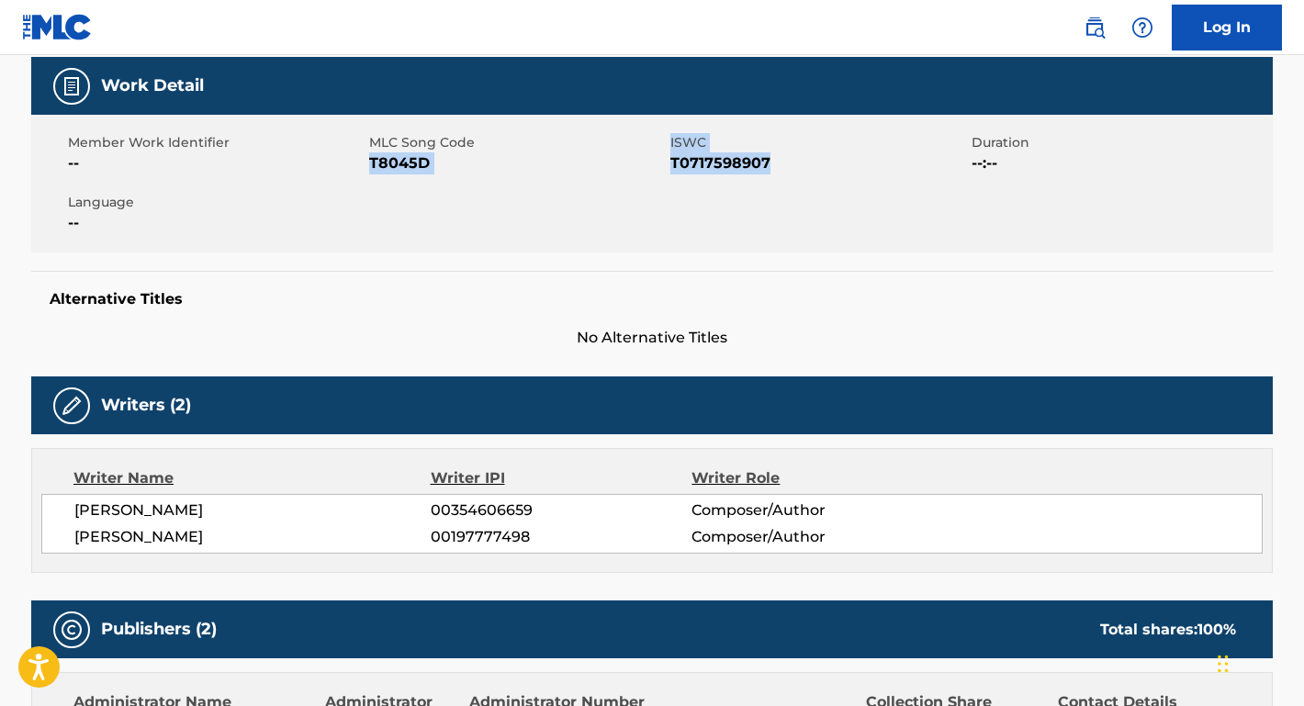
scroll to position [413, 0]
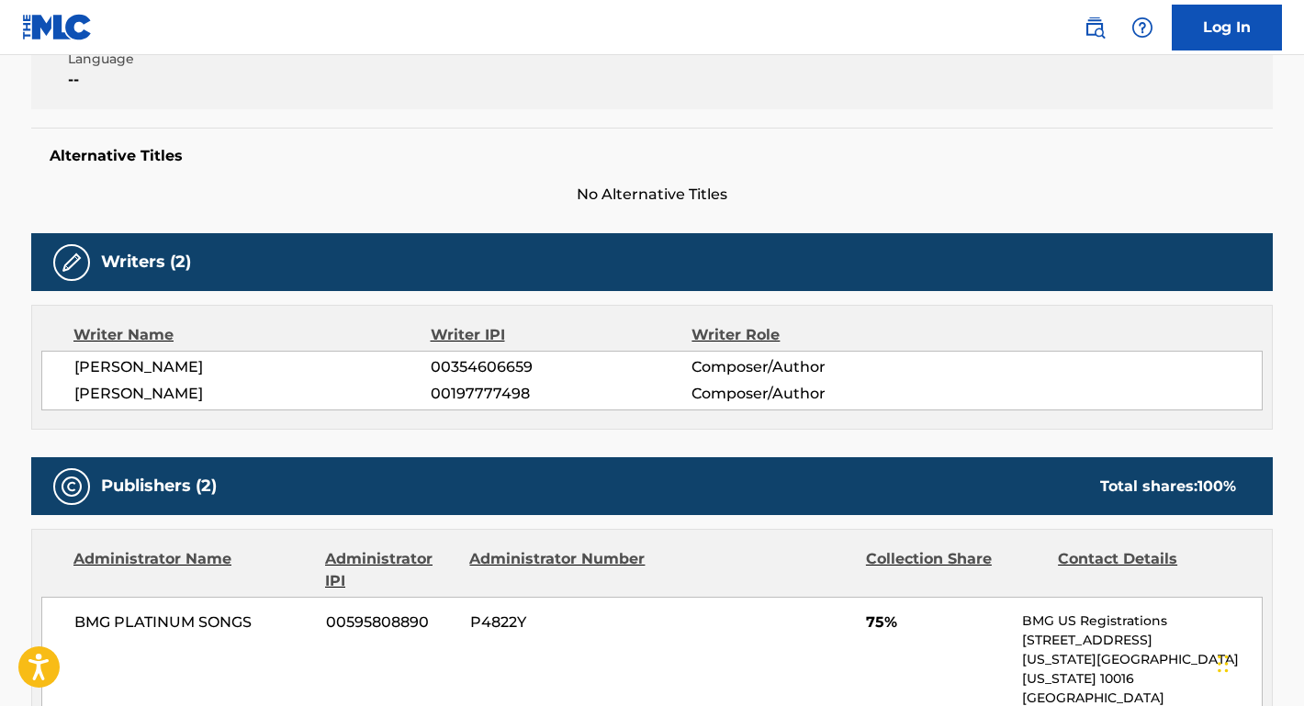
drag, startPoint x: 252, startPoint y: 363, endPoint x: 53, endPoint y: 368, distance: 198.5
click at [53, 368] on div "[PERSON_NAME] 00354606659 Composer/Author [PERSON_NAME] 00197777498 Composer/Au…" at bounding box center [652, 381] width 1222 height 60
copy span "[PERSON_NAME]"
drag, startPoint x: 236, startPoint y: 400, endPoint x: 73, endPoint y: 400, distance: 162.6
click at [74, 399] on span "[PERSON_NAME]" at bounding box center [252, 394] width 356 height 22
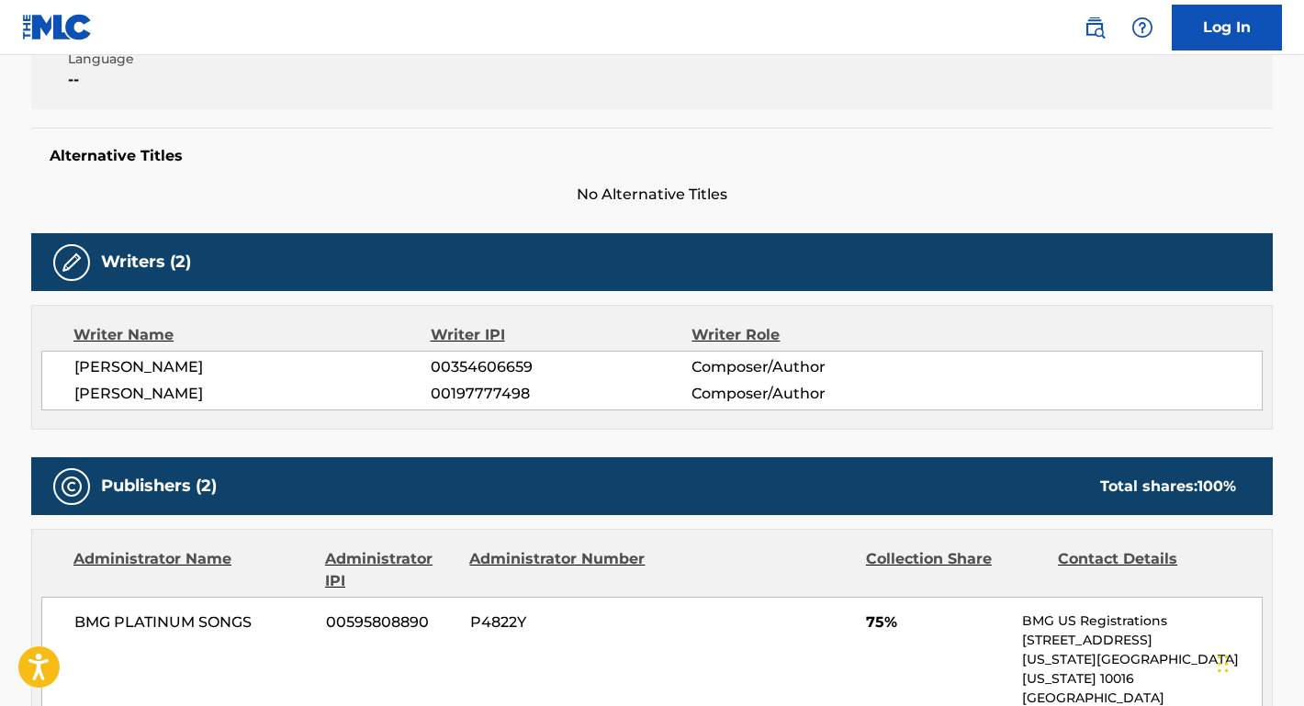
copy span "[PERSON_NAME]"
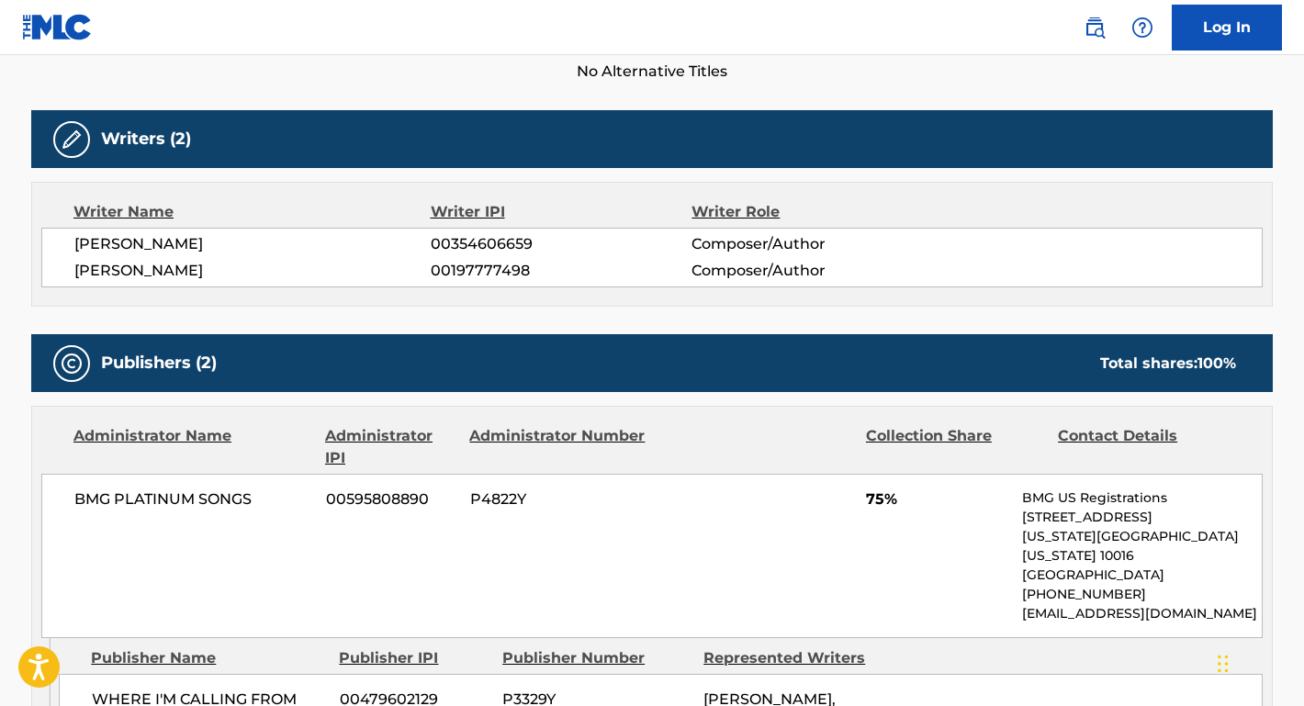
scroll to position [651, 0]
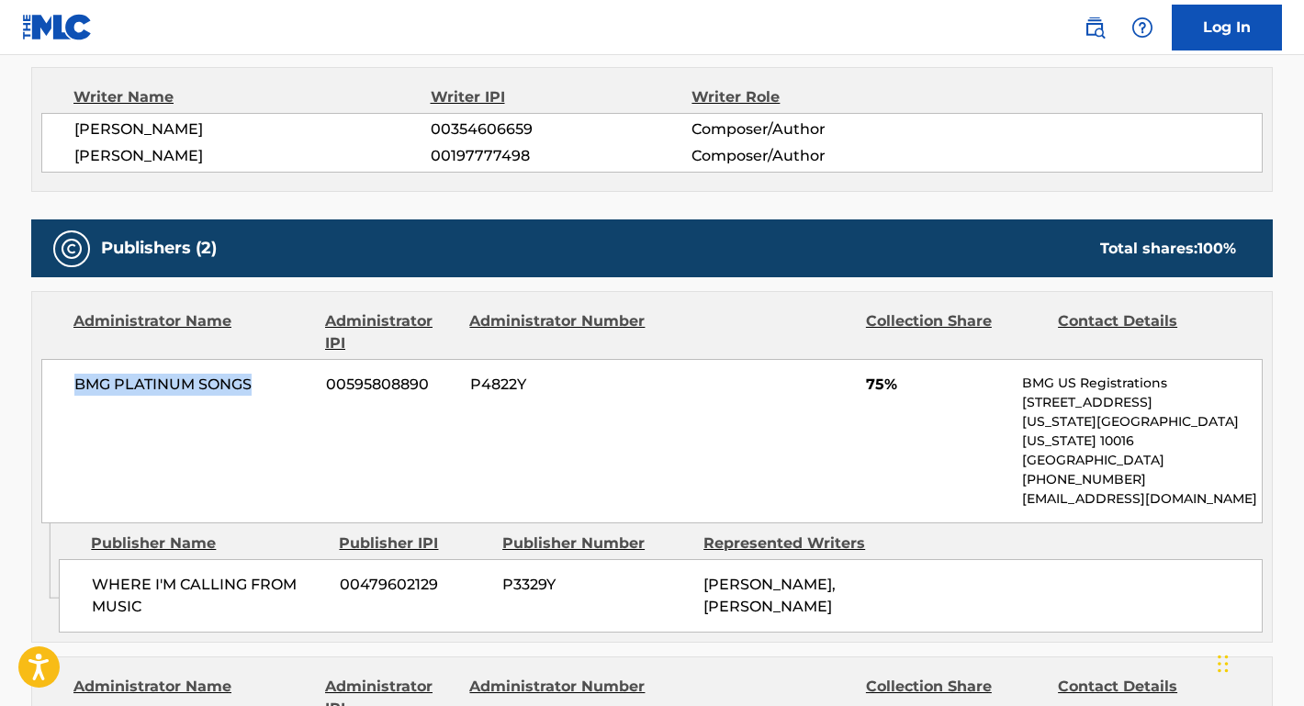
drag, startPoint x: 270, startPoint y: 383, endPoint x: 28, endPoint y: 381, distance: 241.6
click at [28, 381] on div "< Back to public search results Copy work [PERSON_NAME] AND REGISTRATION Work D…" at bounding box center [652, 517] width 1286 height 2134
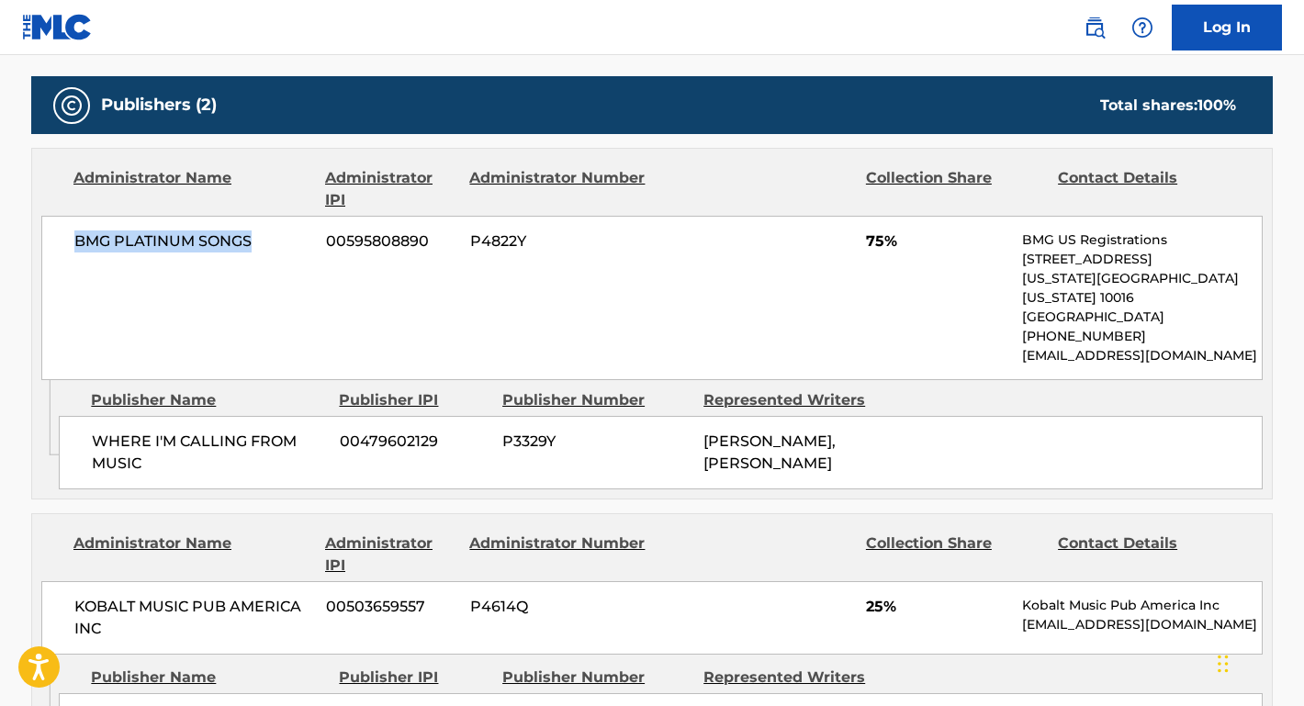
scroll to position [832, 0]
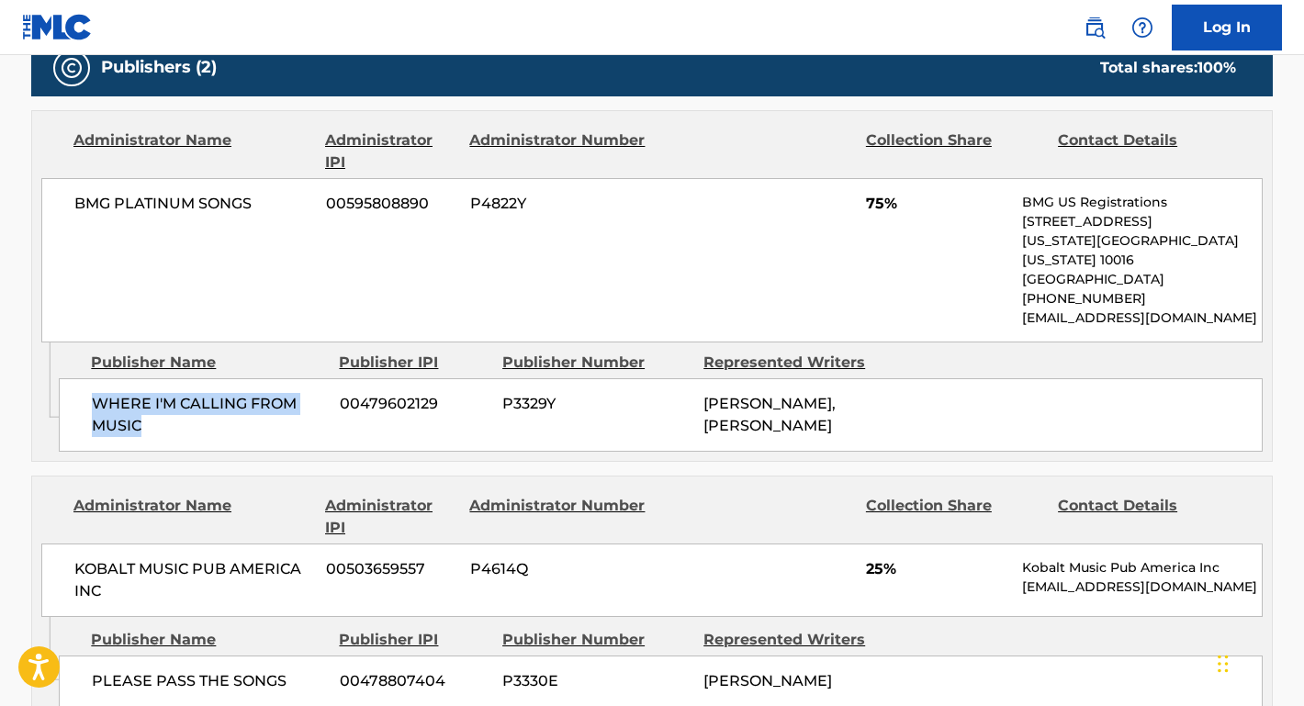
drag, startPoint x: 183, startPoint y: 400, endPoint x: 64, endPoint y: 370, distance: 122.1
click at [64, 378] on div "WHERE I'M CALLING FROM MUSIC [PHONE_NUMBER] P3329Y [PERSON_NAME], [PERSON_NAME]" at bounding box center [661, 414] width 1204 height 73
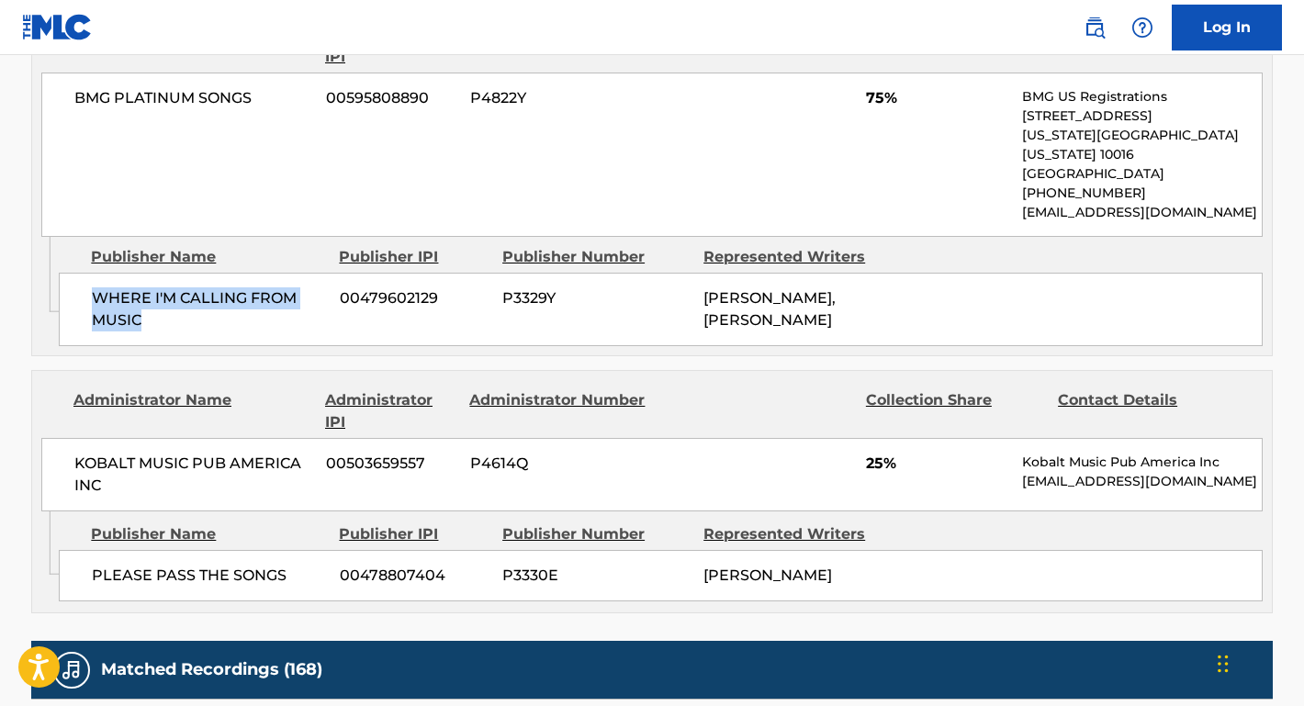
scroll to position [1054, 0]
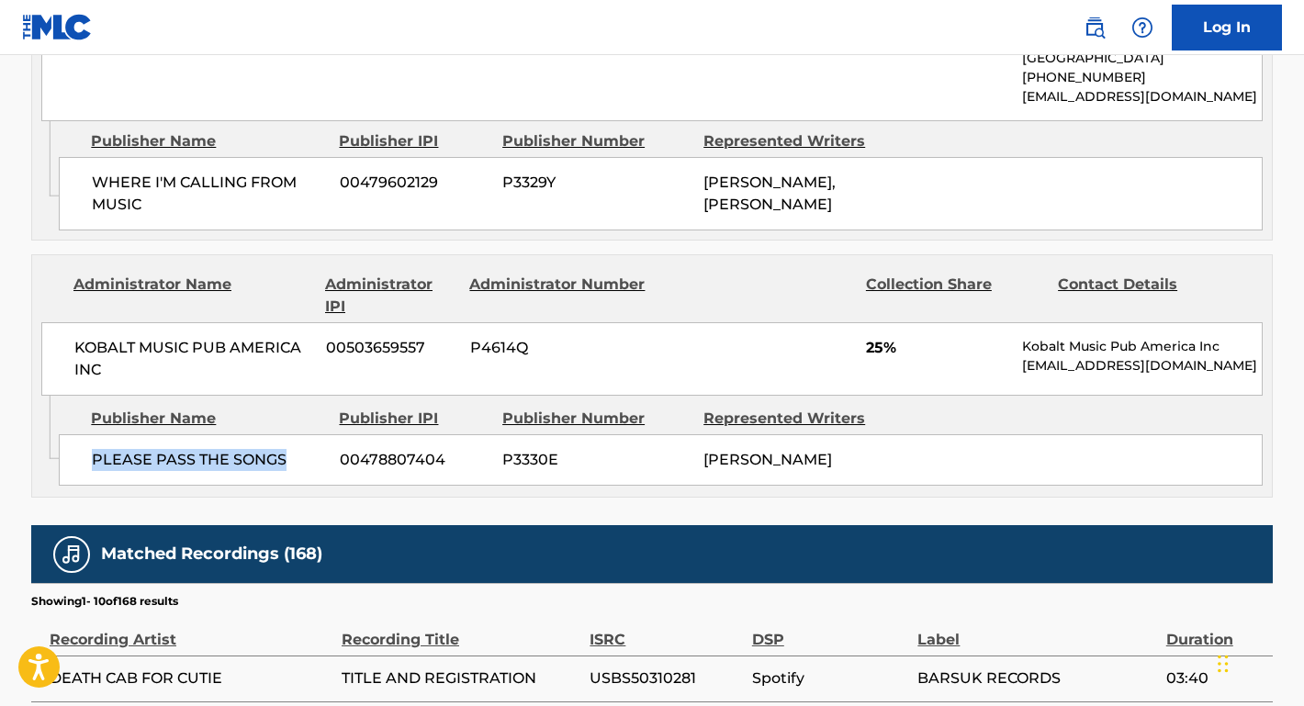
drag, startPoint x: 288, startPoint y: 440, endPoint x: 57, endPoint y: 431, distance: 230.8
click at [57, 431] on div "Admin Original Publisher Connecting Line Publisher Name Publisher IPI Publisher…" at bounding box center [652, 446] width 1240 height 101
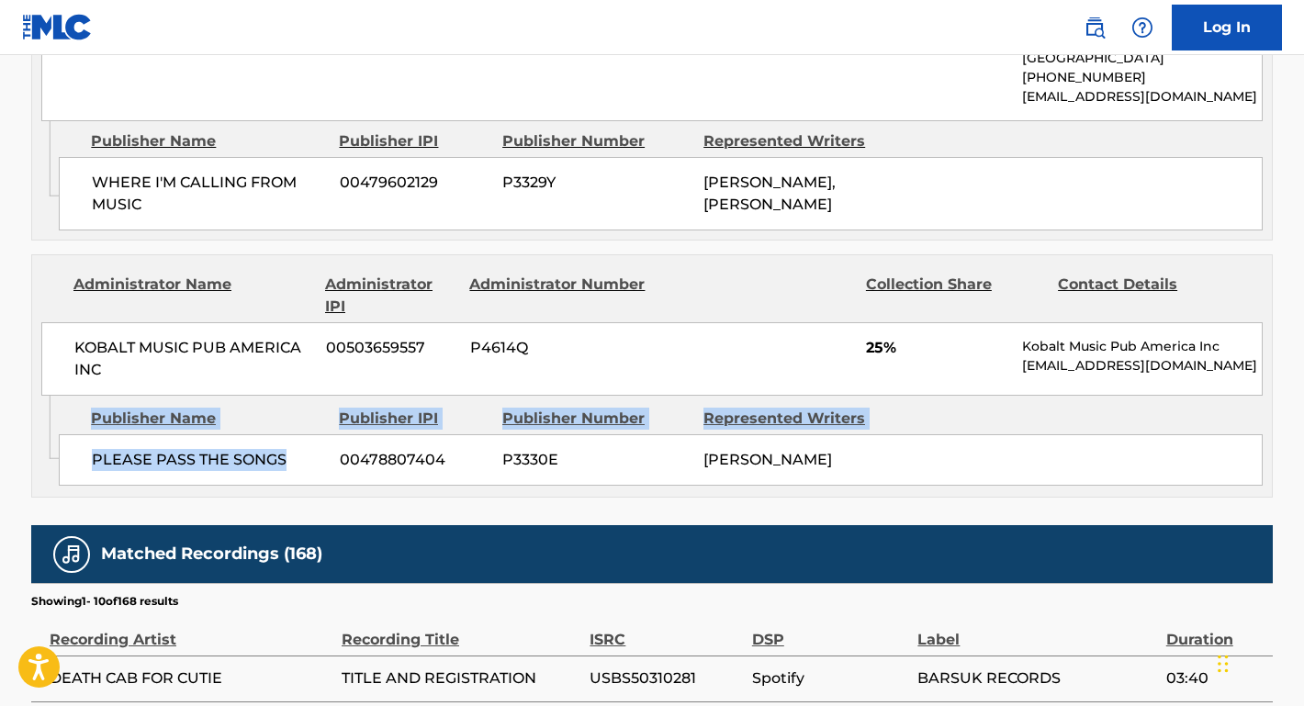
click at [203, 457] on div "PLEASE PASS THE SONGS 00478807404 P3330E [PERSON_NAME]" at bounding box center [661, 460] width 1204 height 51
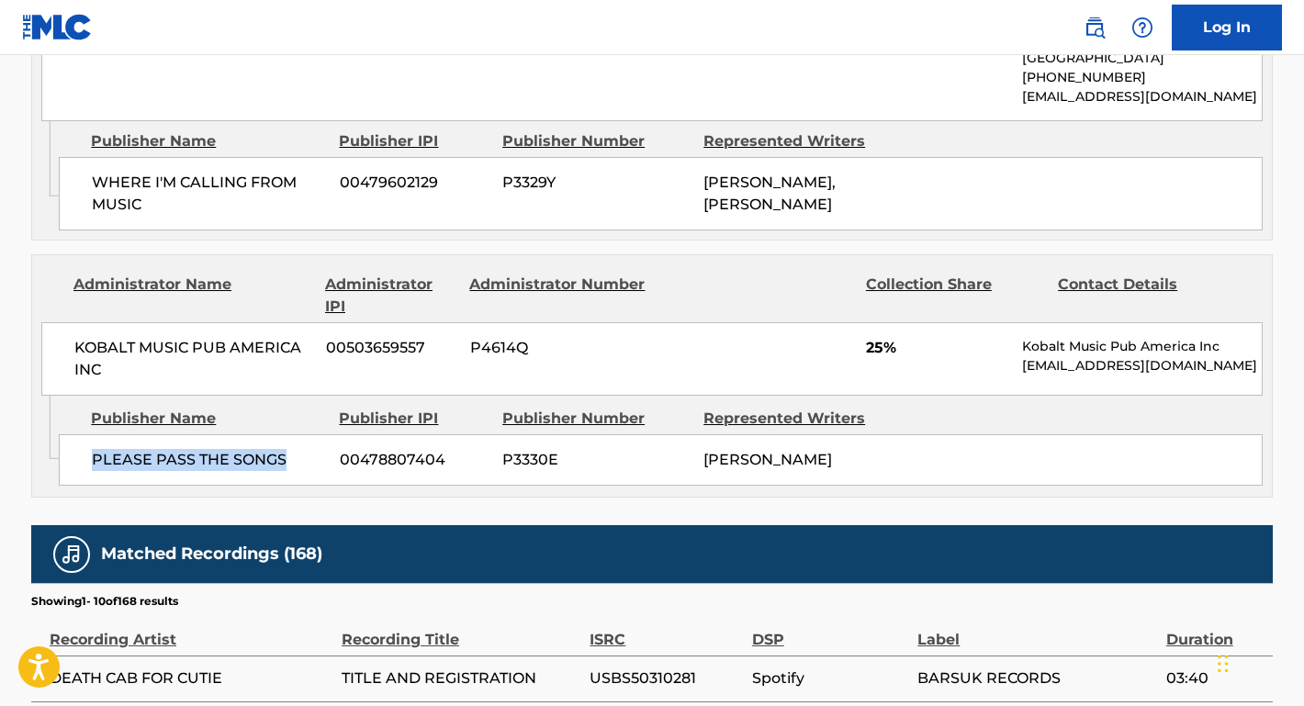
drag, startPoint x: 303, startPoint y: 432, endPoint x: 81, endPoint y: 432, distance: 222.3
click at [81, 435] on div "PLEASE PASS THE SONGS 00478807404 P3330E [PERSON_NAME]" at bounding box center [661, 460] width 1204 height 51
click at [120, 368] on div "KOBALT MUSIC PUB AMERICA INC 00503659557 P4614Q 25% Kobalt Music Pub America In…" at bounding box center [652, 358] width 1222 height 73
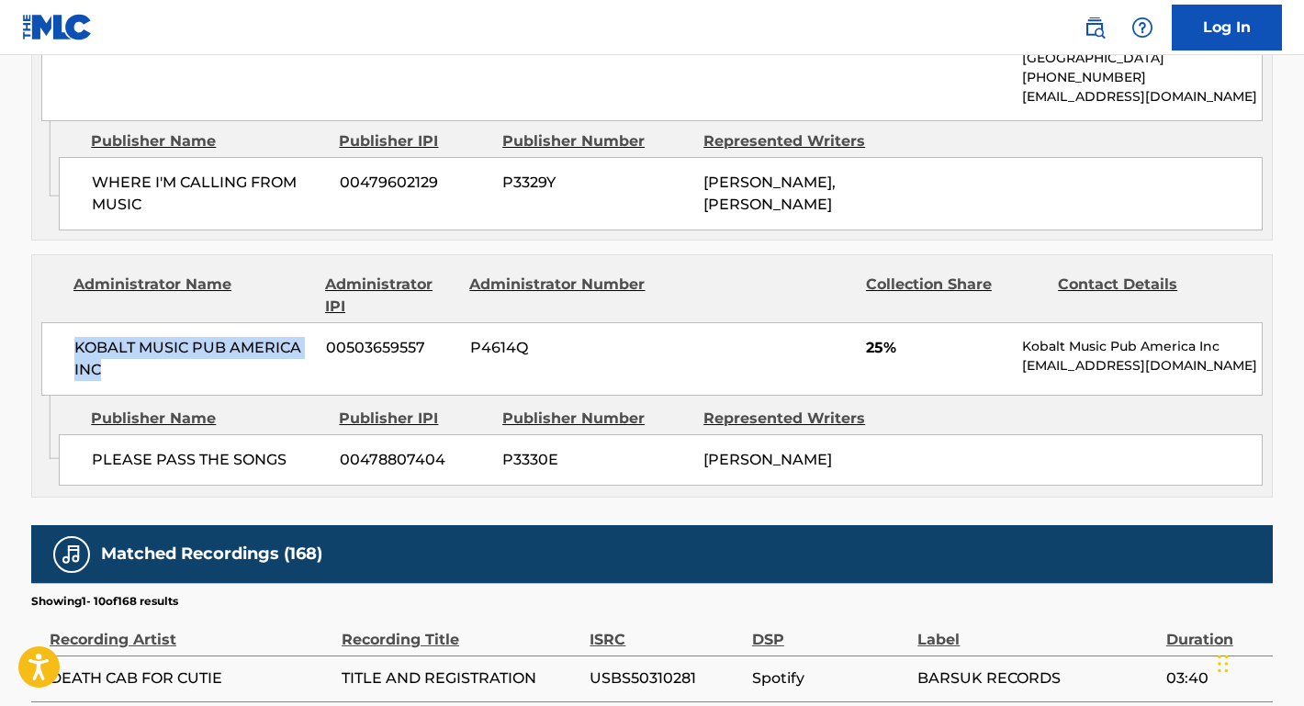
drag, startPoint x: 118, startPoint y: 342, endPoint x: 55, endPoint y: 315, distance: 67.9
click at [55, 322] on div "KOBALT MUSIC PUB AMERICA INC 00503659557 P4614Q 25% Kobalt Music Pub America In…" at bounding box center [652, 358] width 1222 height 73
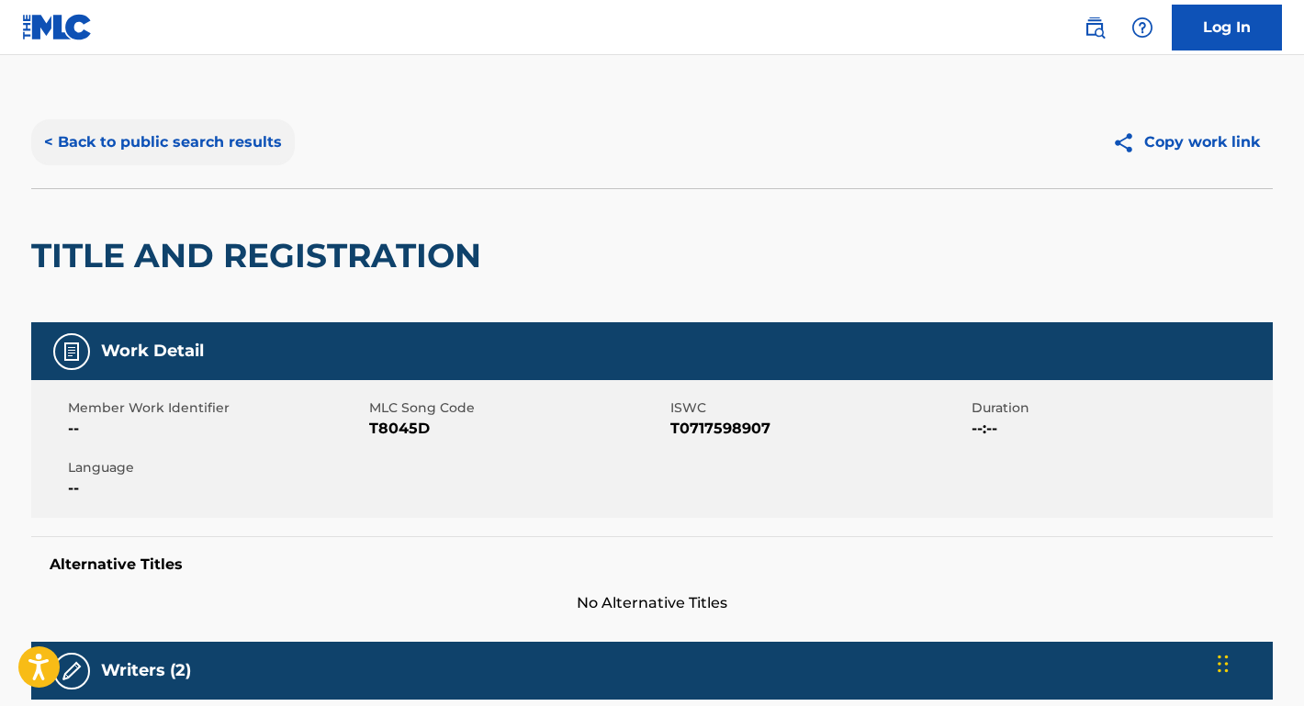
click at [259, 145] on button "< Back to public search results" at bounding box center [163, 142] width 264 height 46
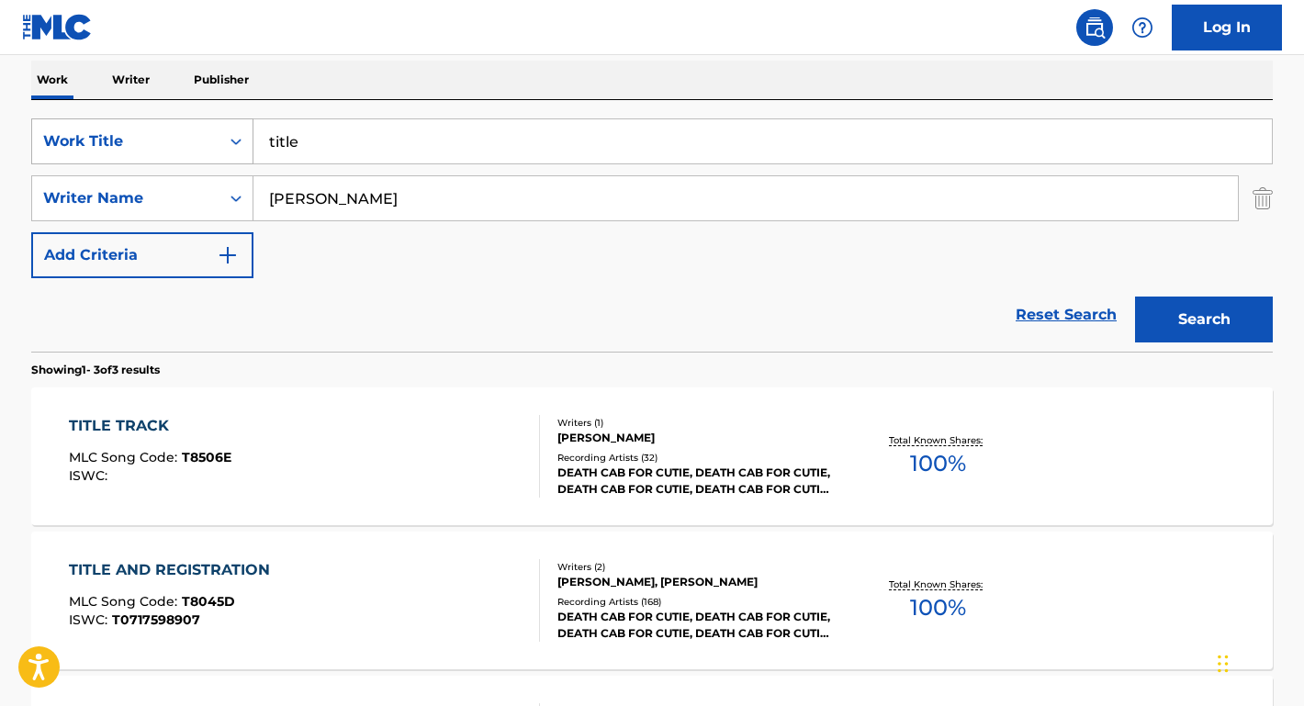
drag, startPoint x: 388, startPoint y: 152, endPoint x: 218, endPoint y: 138, distance: 170.5
click at [218, 138] on div "SearchWithCriteriae9a95a1c-9d54-4818-9c33-3fb41a3d9fcb Work Title title" at bounding box center [652, 142] width 1242 height 46
paste input "When I Paint My Masterpiec"
type input "When I Paint My Masterpiece"
click at [363, 75] on div "Work Writer Publisher" at bounding box center [652, 80] width 1242 height 39
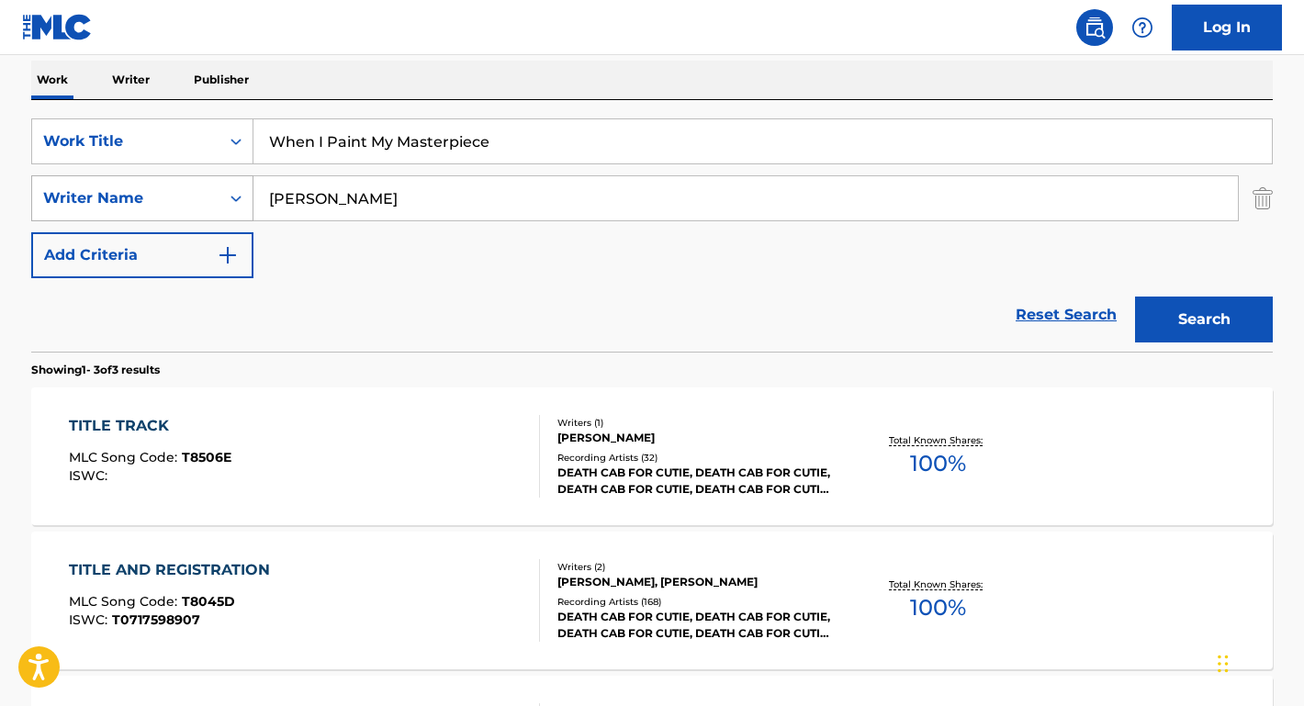
drag, startPoint x: 414, startPoint y: 201, endPoint x: 109, endPoint y: 178, distance: 305.9
click at [109, 178] on div "SearchWithCriteriaadb2f0ab-b3cf-4a77-b090-0f59596b6f4b Writer Name [PERSON_NAME]" at bounding box center [652, 198] width 1242 height 46
click at [1204, 320] on button "Search" at bounding box center [1204, 320] width 138 height 46
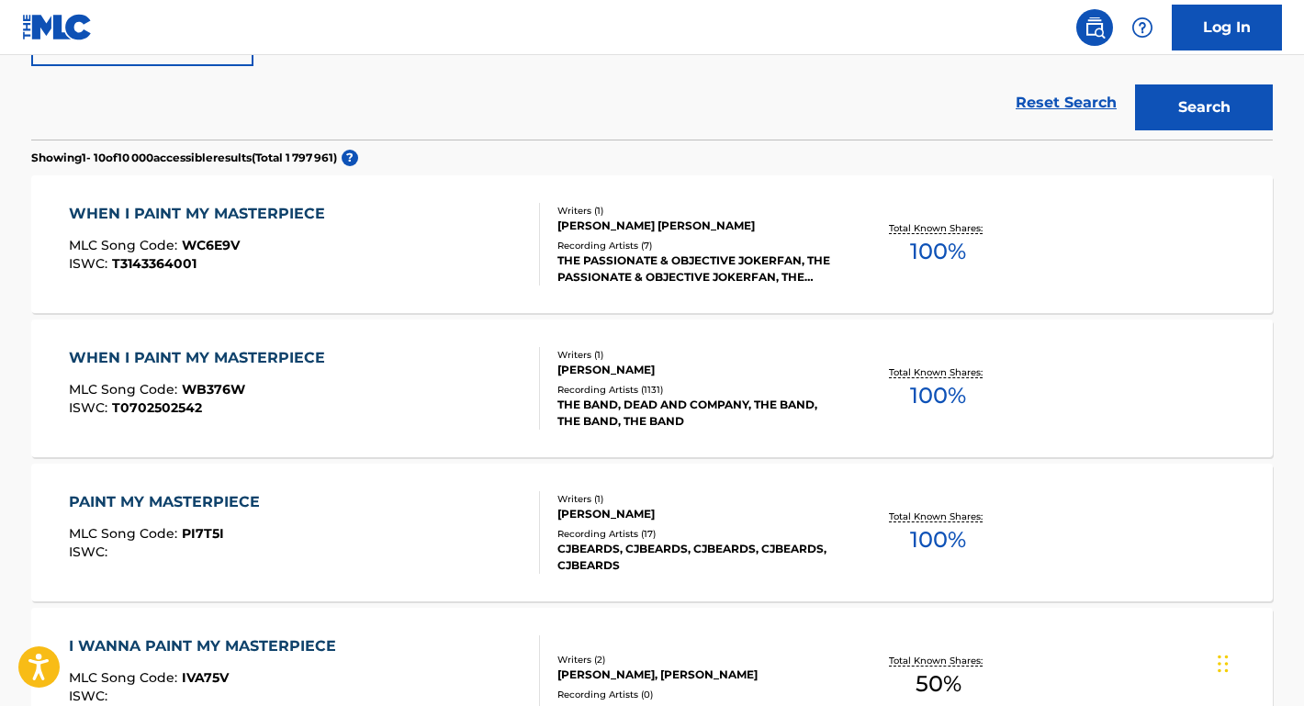
scroll to position [541, 0]
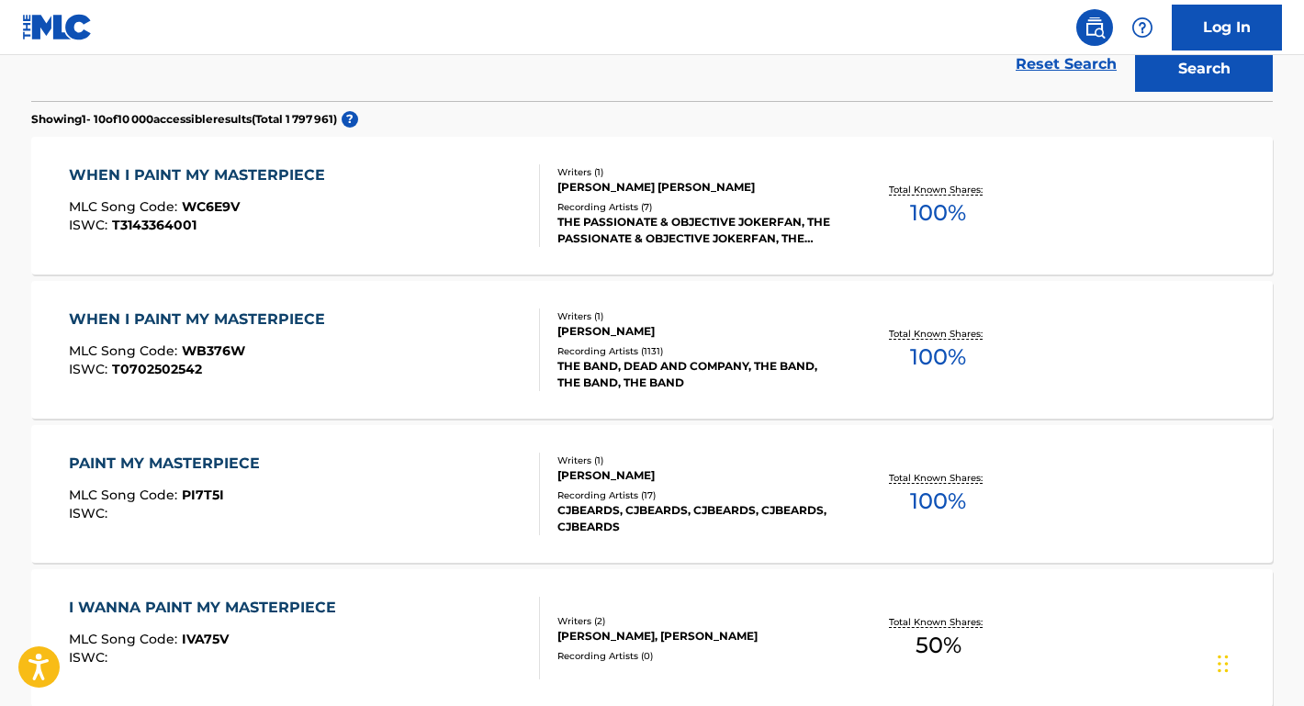
click at [138, 313] on div "WHEN I PAINT MY MASTERPIECE" at bounding box center [201, 320] width 265 height 22
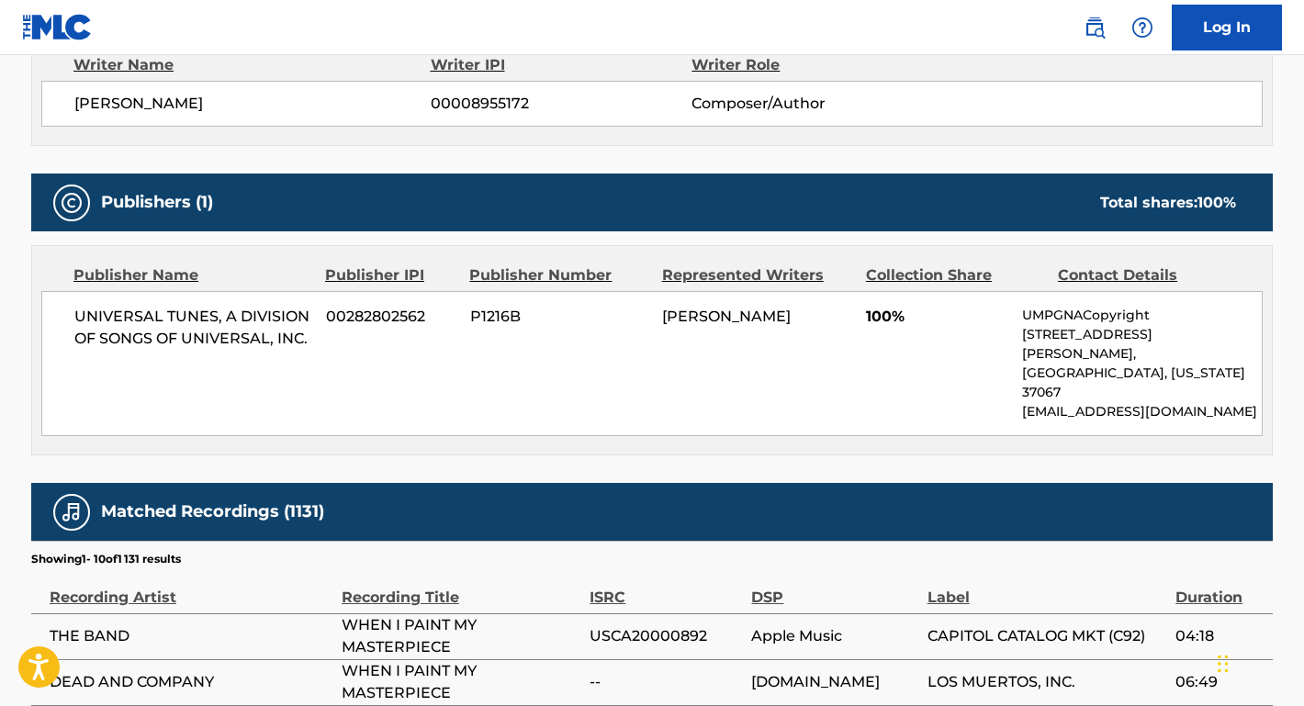
scroll to position [749, 0]
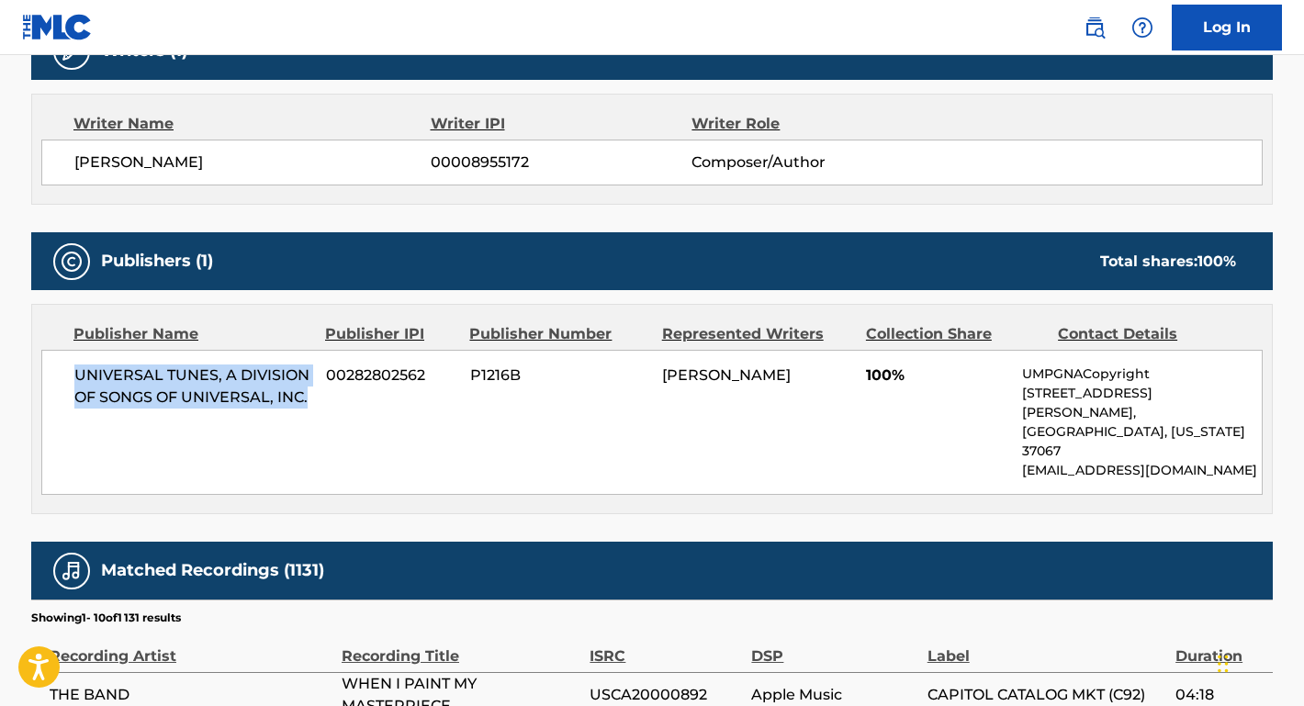
drag, startPoint x: 320, startPoint y: 405, endPoint x: 57, endPoint y: 367, distance: 265.4
click at [57, 367] on div "UNIVERSAL TUNES, A DIVISION OF SONGS OF UNIVERSAL, INC. 00282802562 P1216B [PER…" at bounding box center [652, 422] width 1222 height 145
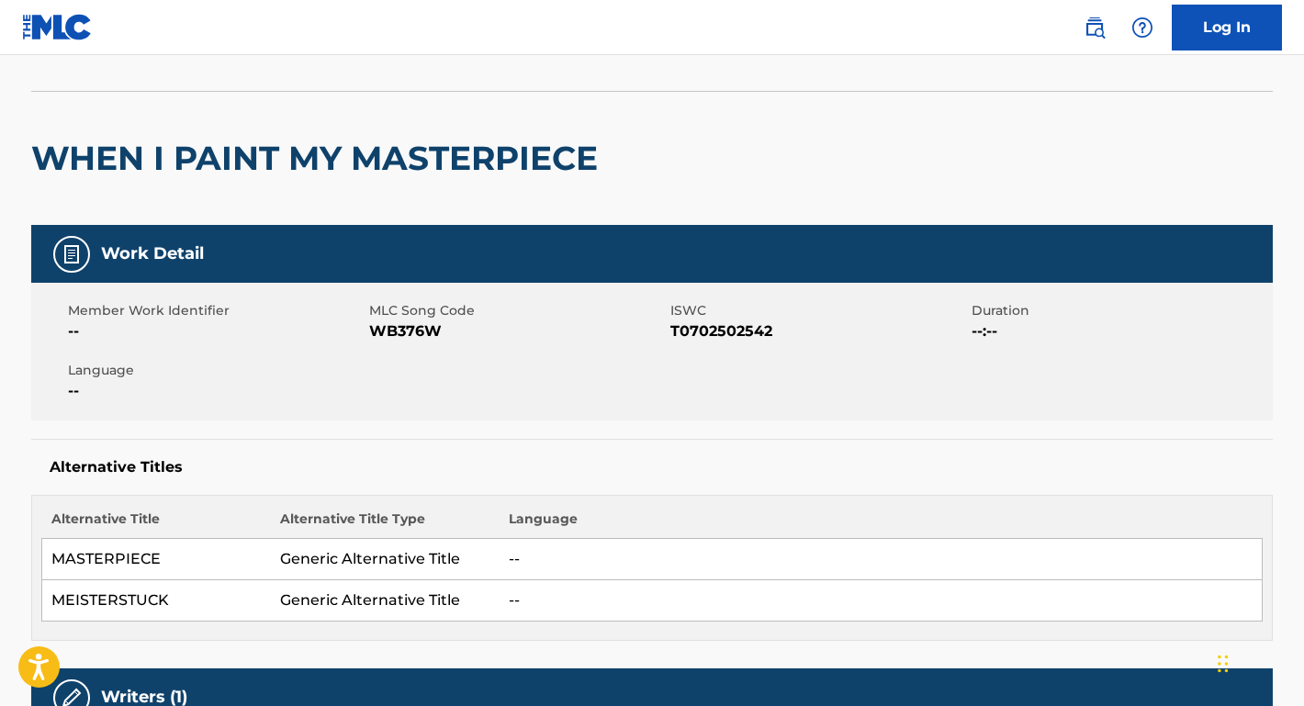
scroll to position [78, 0]
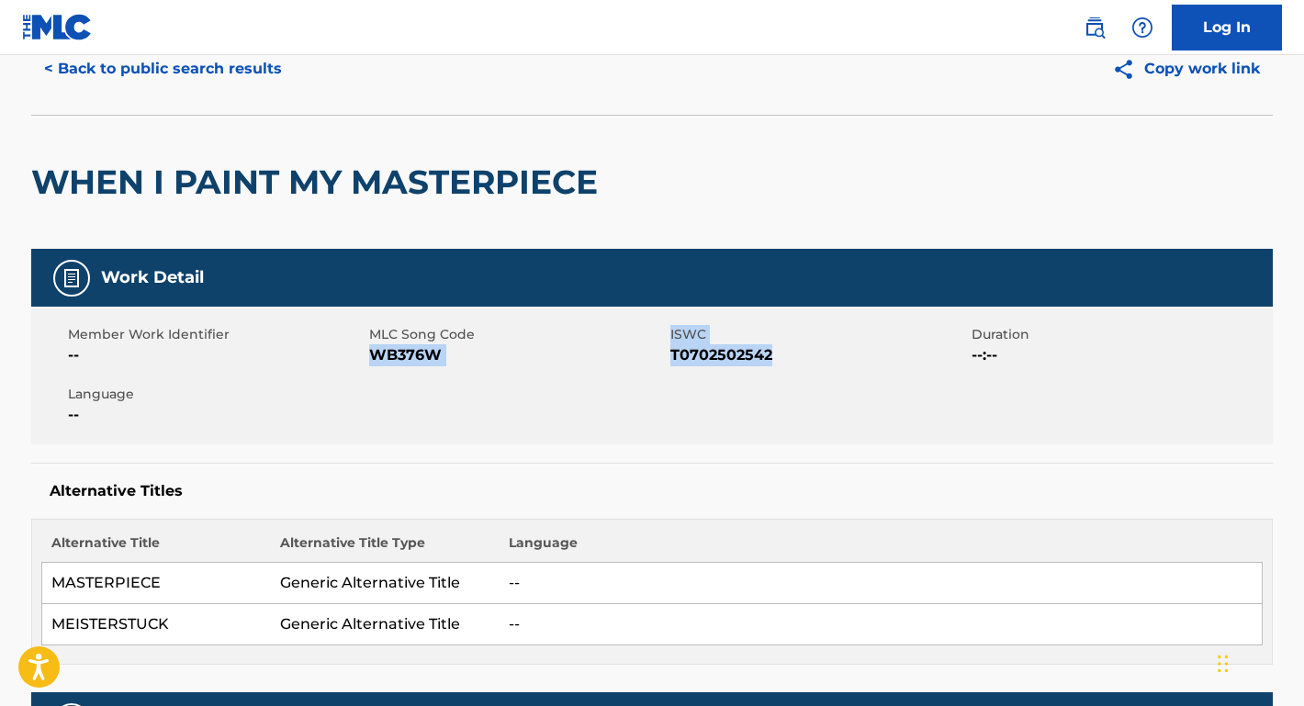
drag, startPoint x: 780, startPoint y: 344, endPoint x: 376, endPoint y: 349, distance: 404.2
click at [376, 349] on div "Member Work Identifier -- MLC Song Code WB376W ISWC T0702502542 Duration --:-- …" at bounding box center [652, 376] width 1242 height 138
